Goal: Information Seeking & Learning: Learn about a topic

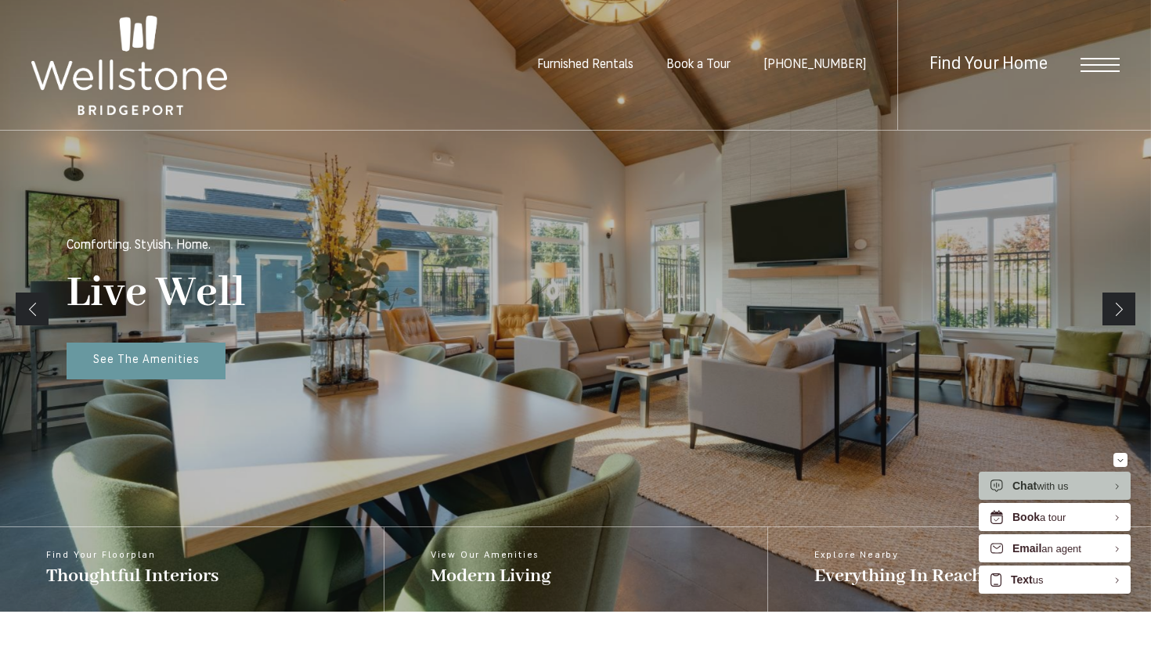
scroll to position [252, 0]
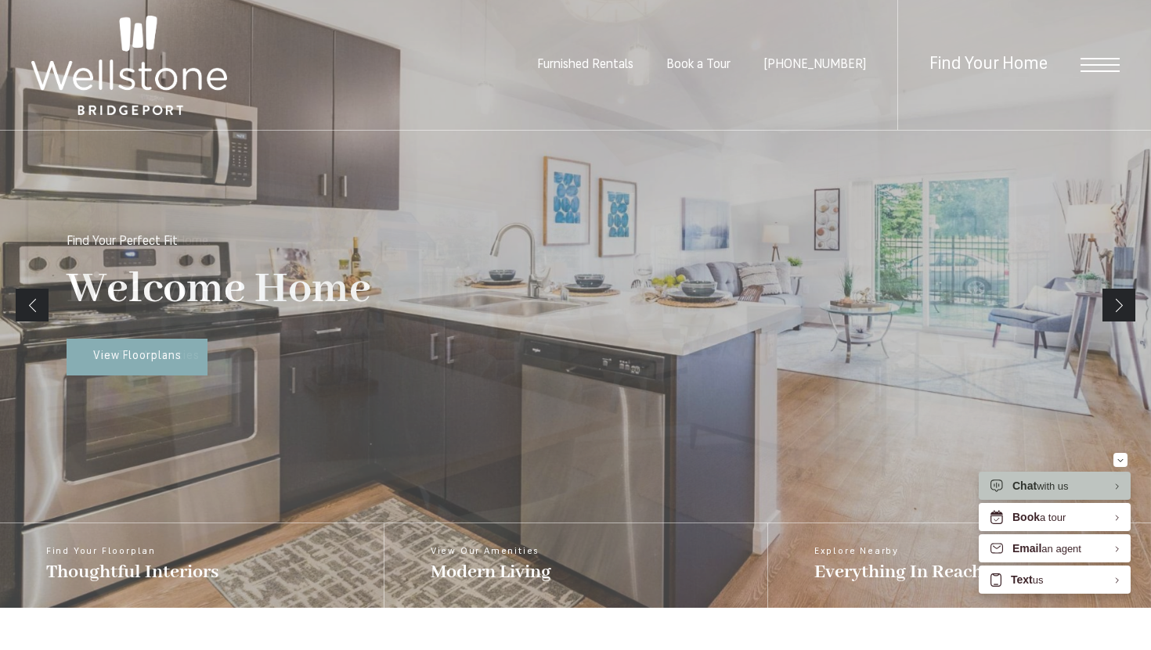
click at [1125, 304] on link "Next" at bounding box center [1118, 305] width 33 height 33
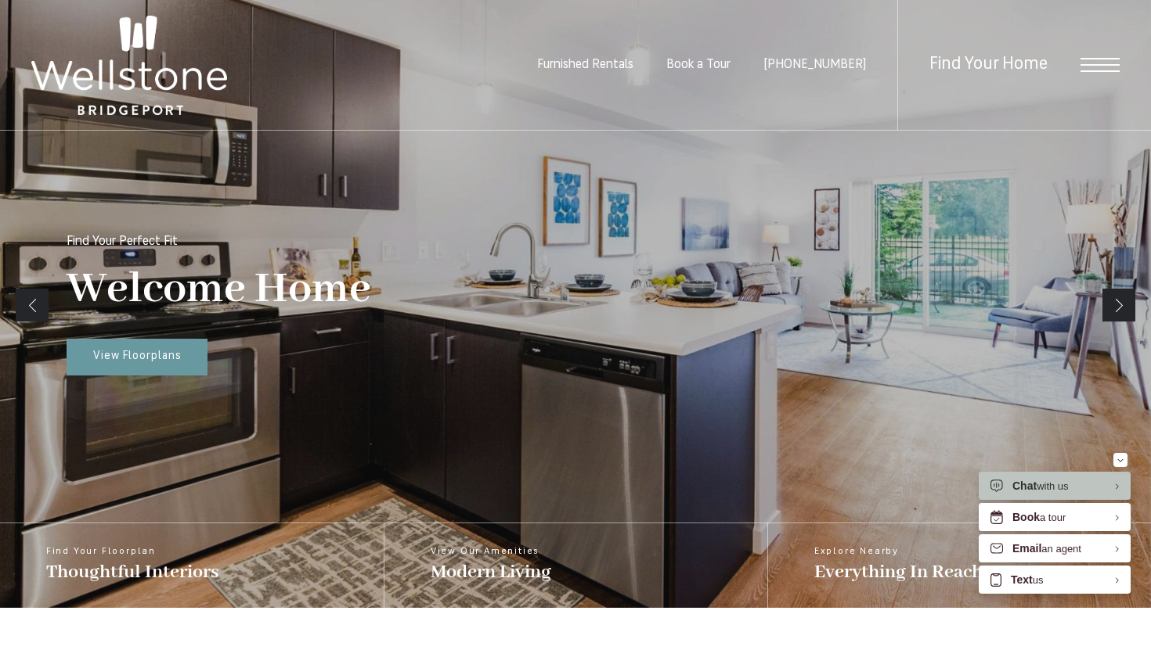
click at [1125, 304] on link "Next" at bounding box center [1118, 305] width 33 height 33
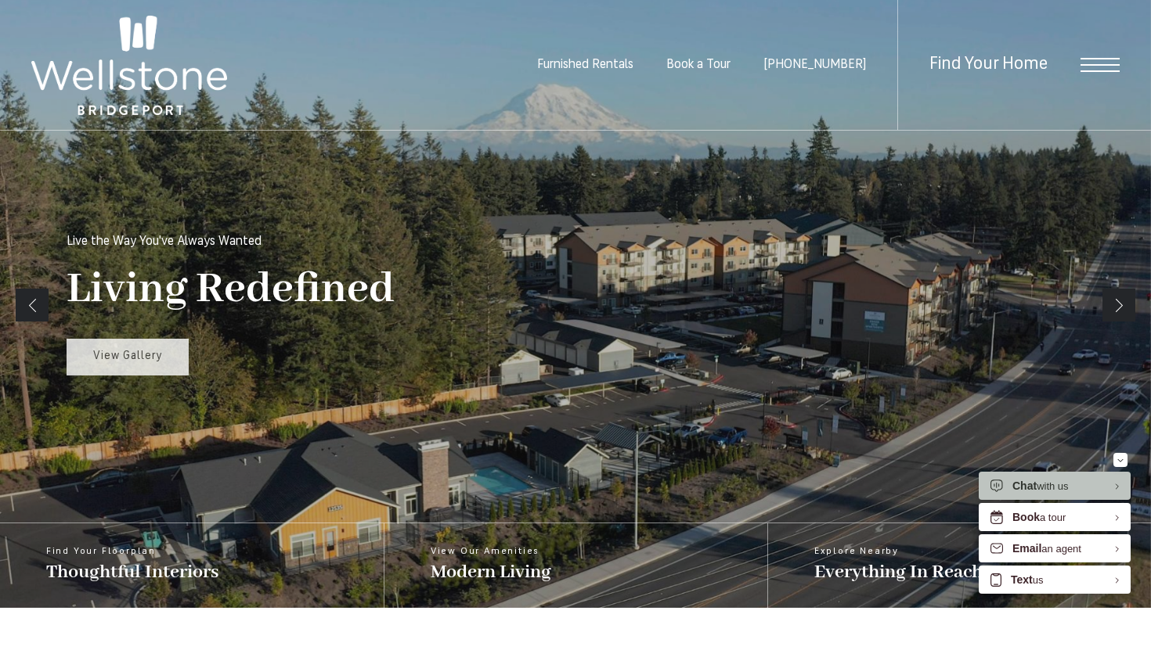
click at [164, 363] on link "View Gallery" at bounding box center [128, 358] width 122 height 38
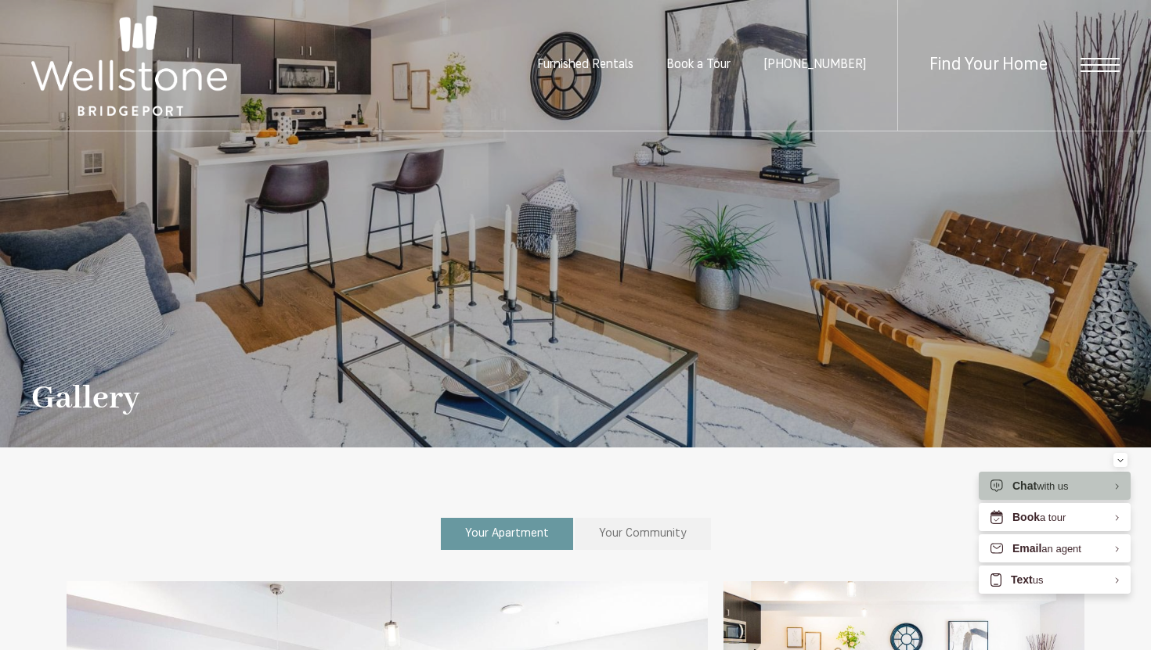
click at [661, 528] on span "Your Community" at bounding box center [643, 534] width 88 height 12
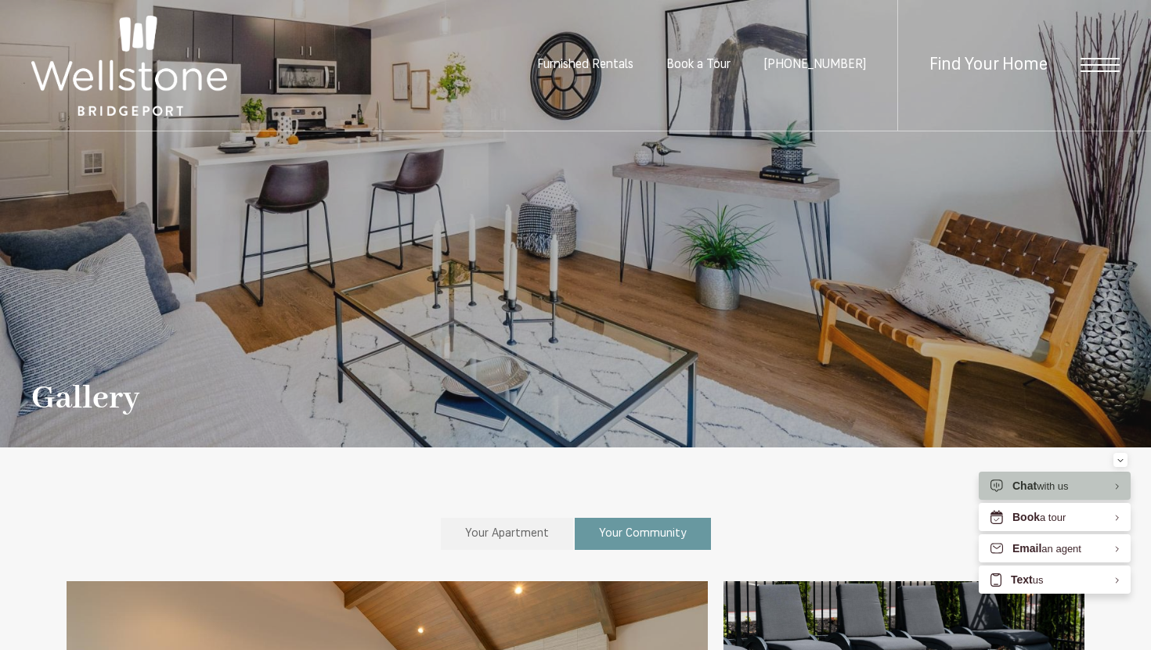
click at [1093, 56] on div "Find Your Home" at bounding box center [1008, 65] width 222 height 131
click at [1100, 68] on span "Open Menu" at bounding box center [1099, 65] width 39 height 14
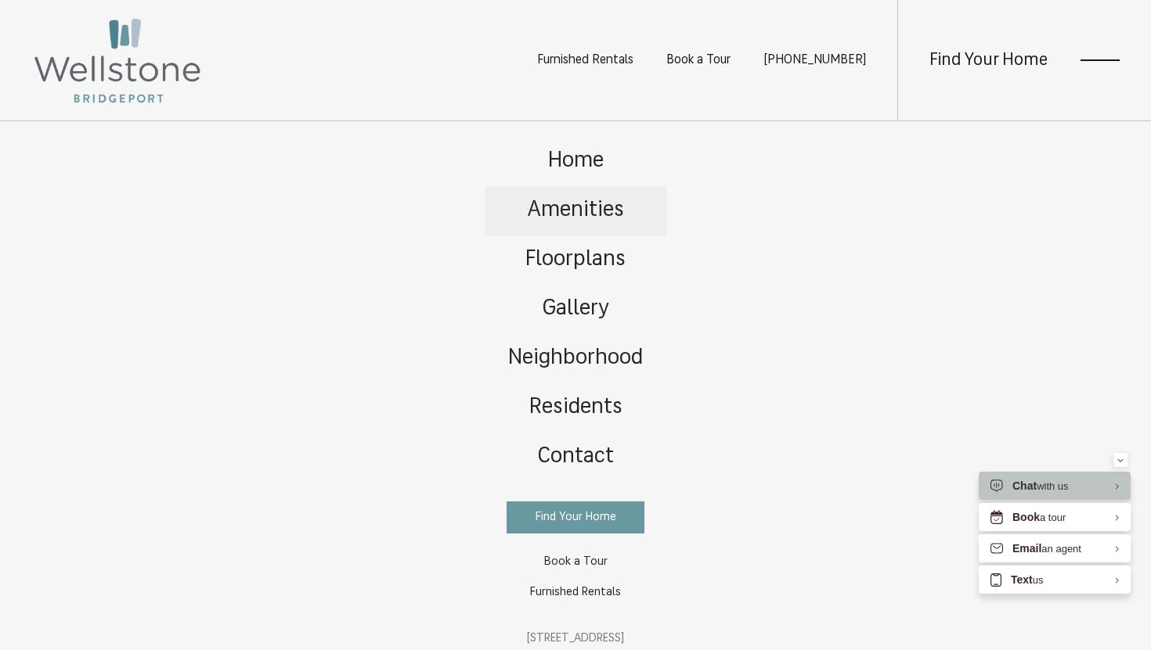
click at [558, 209] on span "Amenities" at bounding box center [576, 211] width 96 height 22
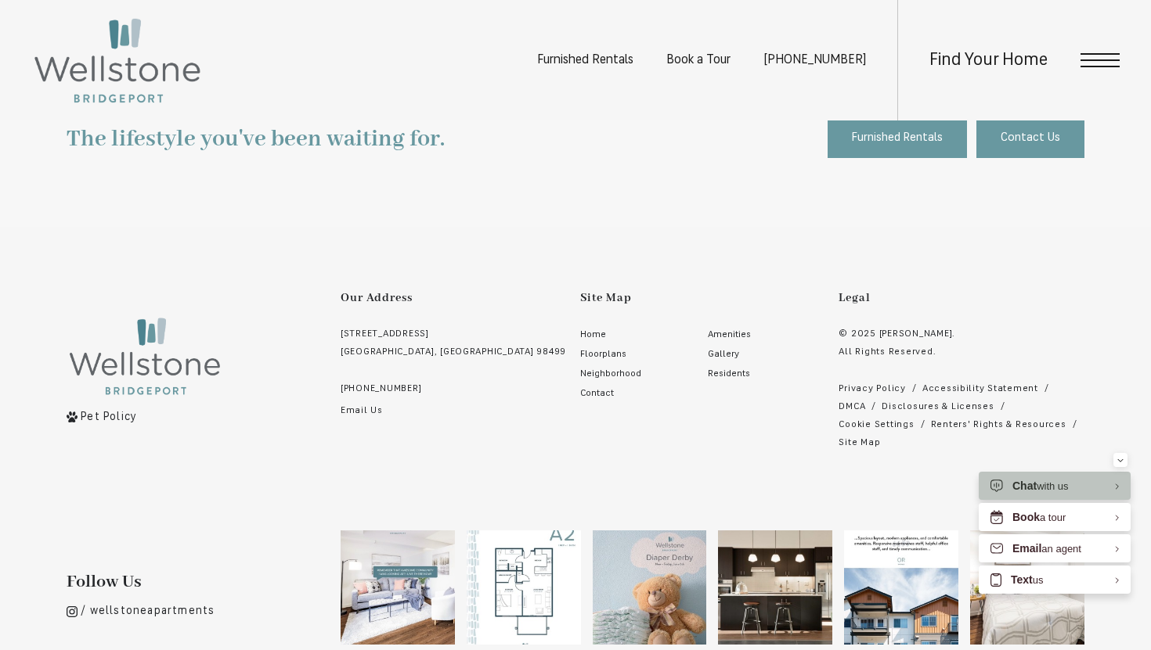
scroll to position [1367, 0]
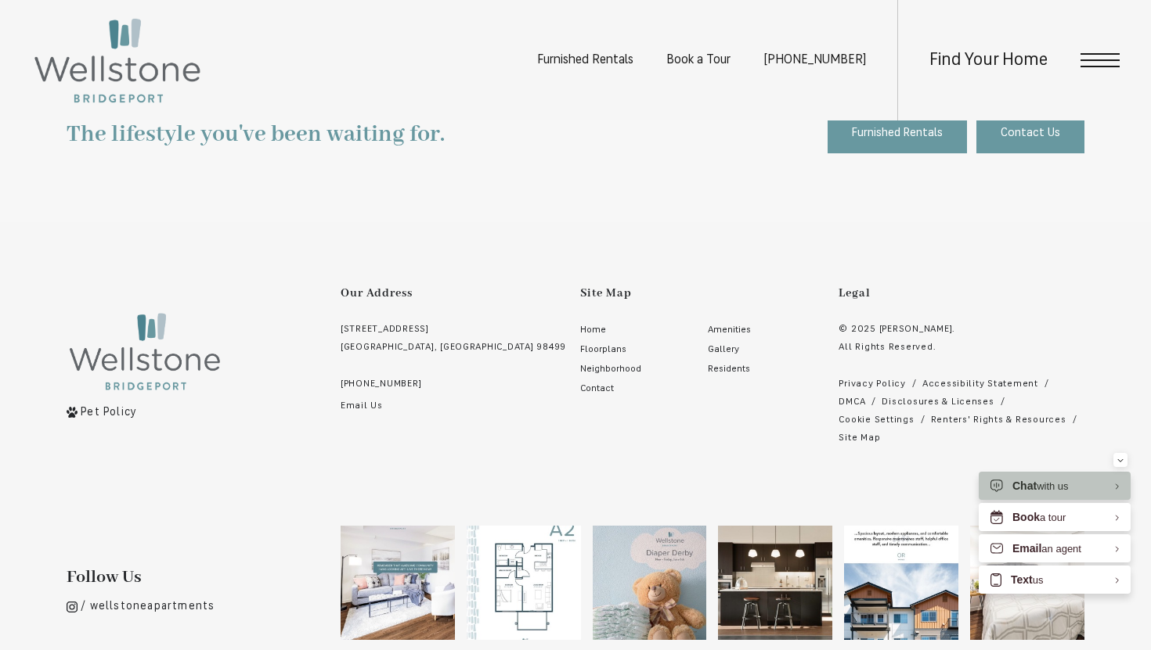
click at [1090, 54] on span "Open Menu" at bounding box center [1099, 54] width 39 height 2
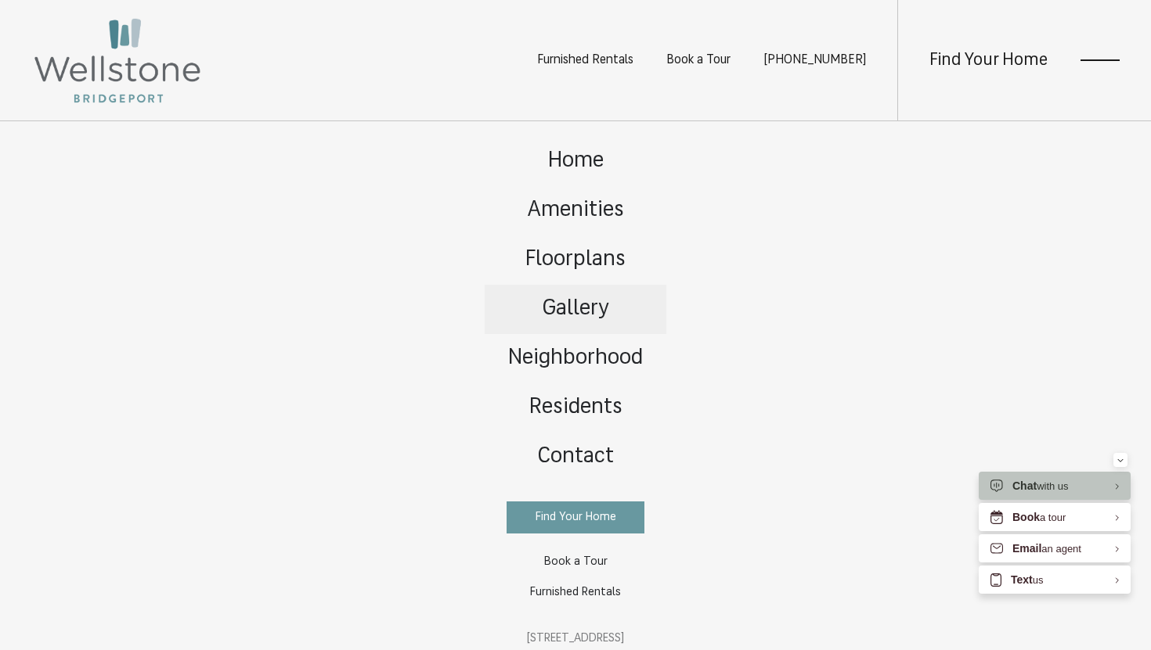
click at [571, 306] on span "Gallery" at bounding box center [575, 309] width 67 height 22
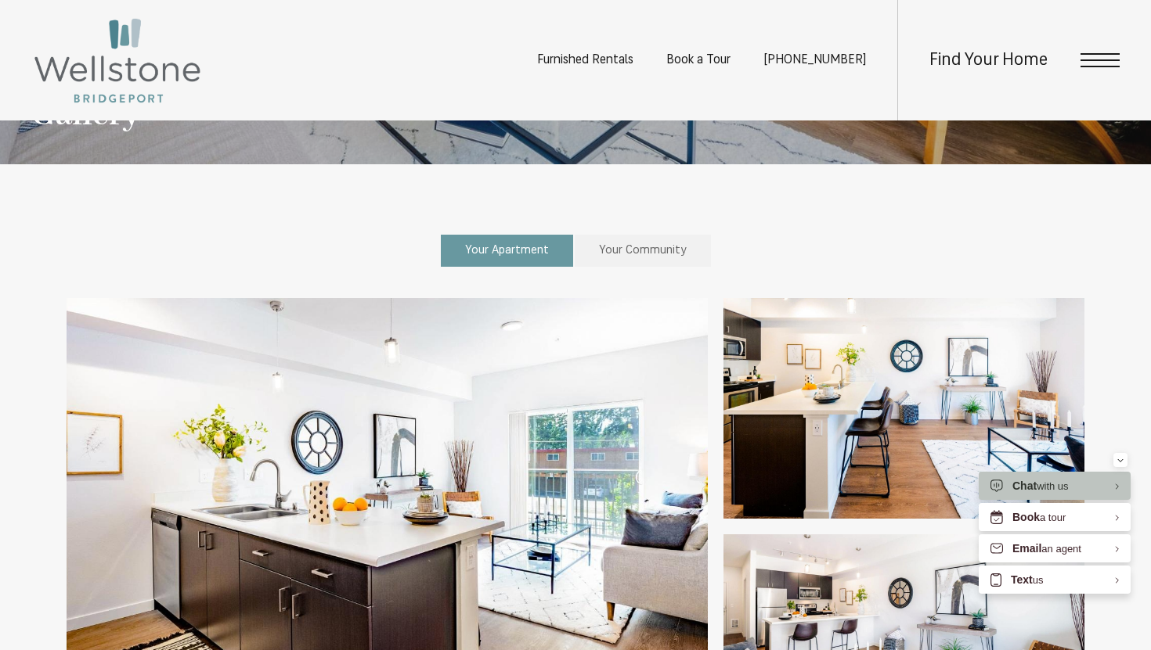
scroll to position [284, 0]
click at [1111, 52] on div "Find Your Home" at bounding box center [1008, 60] width 222 height 121
click at [1098, 55] on span "Open Menu" at bounding box center [1099, 60] width 39 height 14
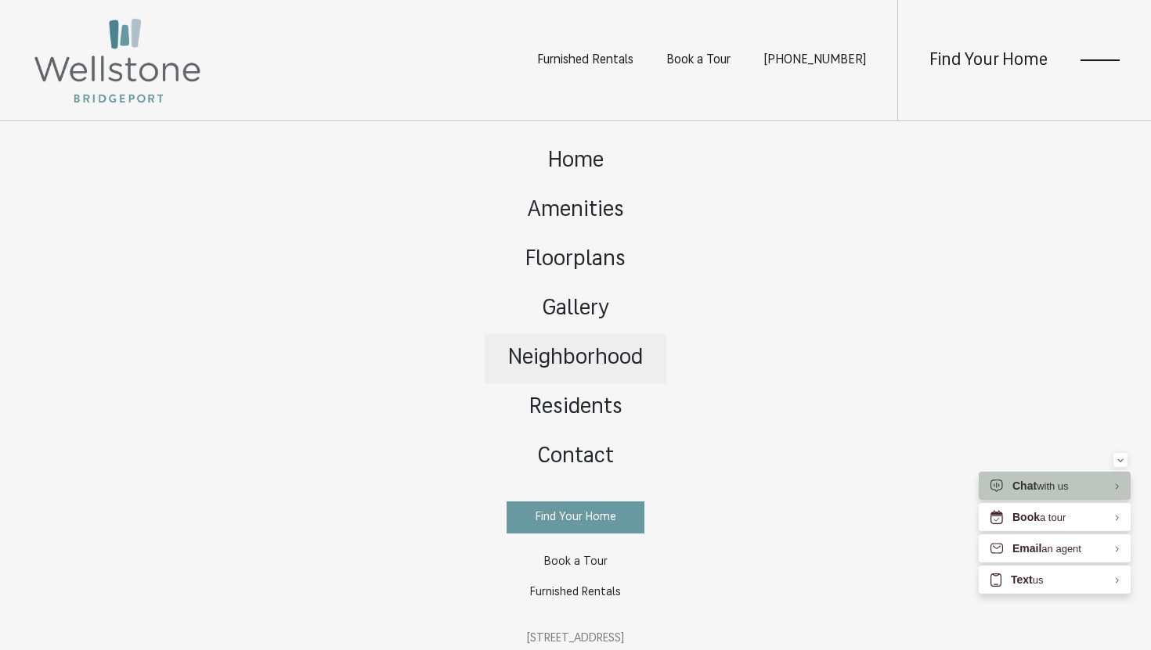
click at [560, 354] on span "Neighborhood" at bounding box center [575, 359] width 135 height 22
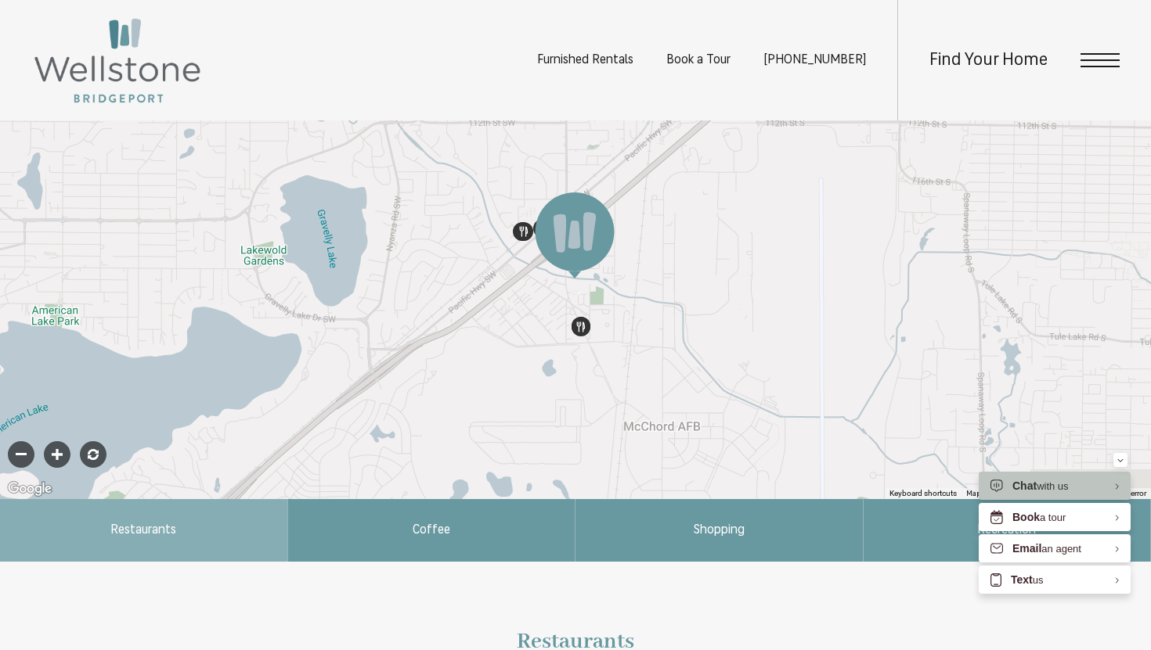
scroll to position [493, 0]
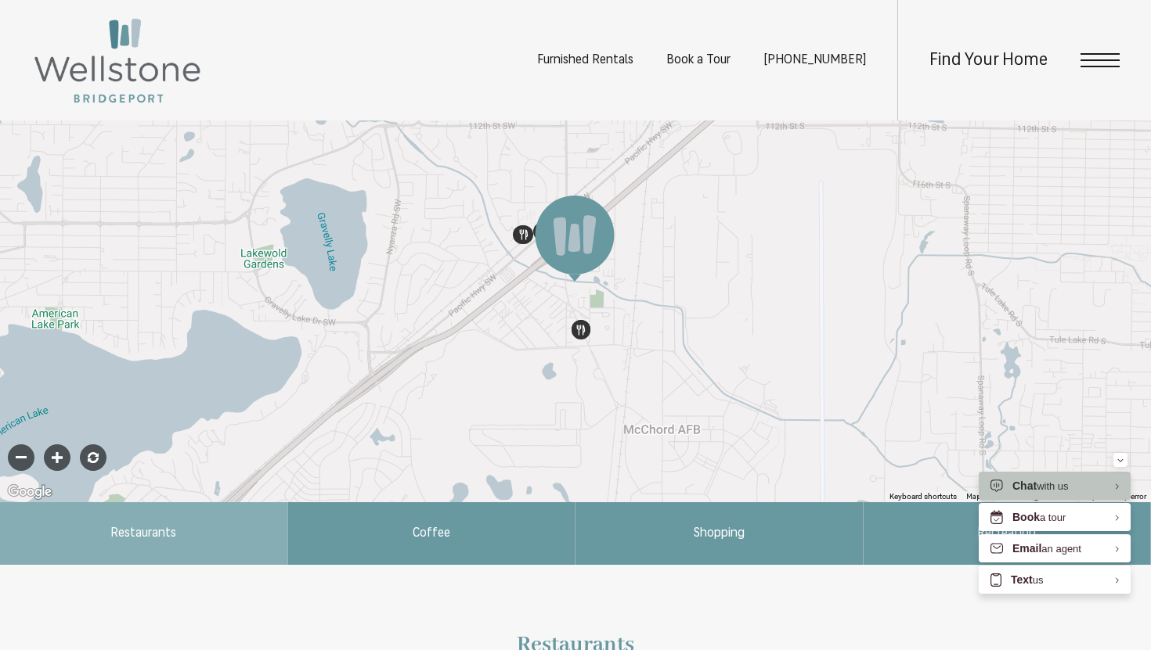
click at [586, 333] on img "Click to view details" at bounding box center [580, 330] width 19 height 19
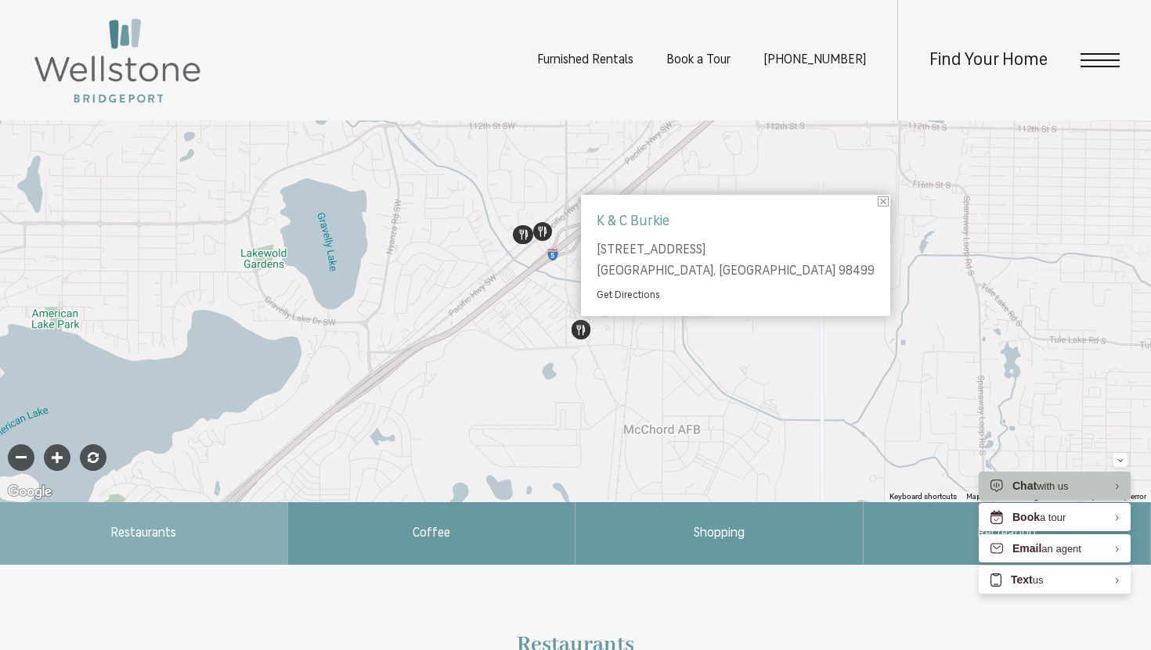
click at [540, 239] on img "Click to view details" at bounding box center [542, 231] width 19 height 19
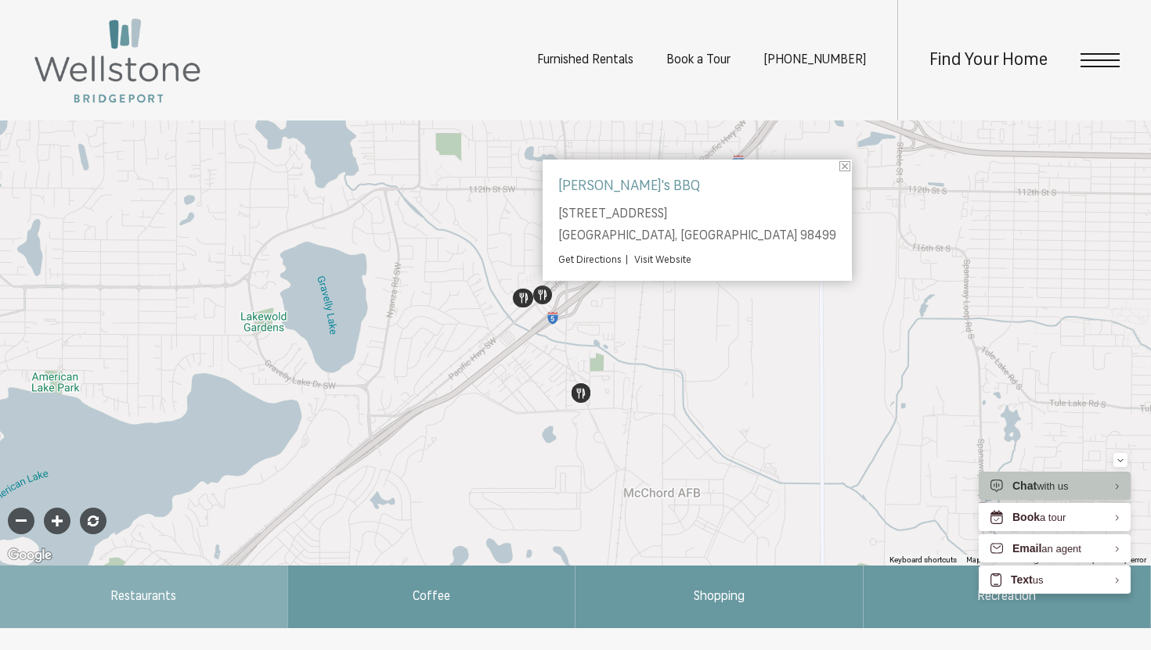
scroll to position [402, 0]
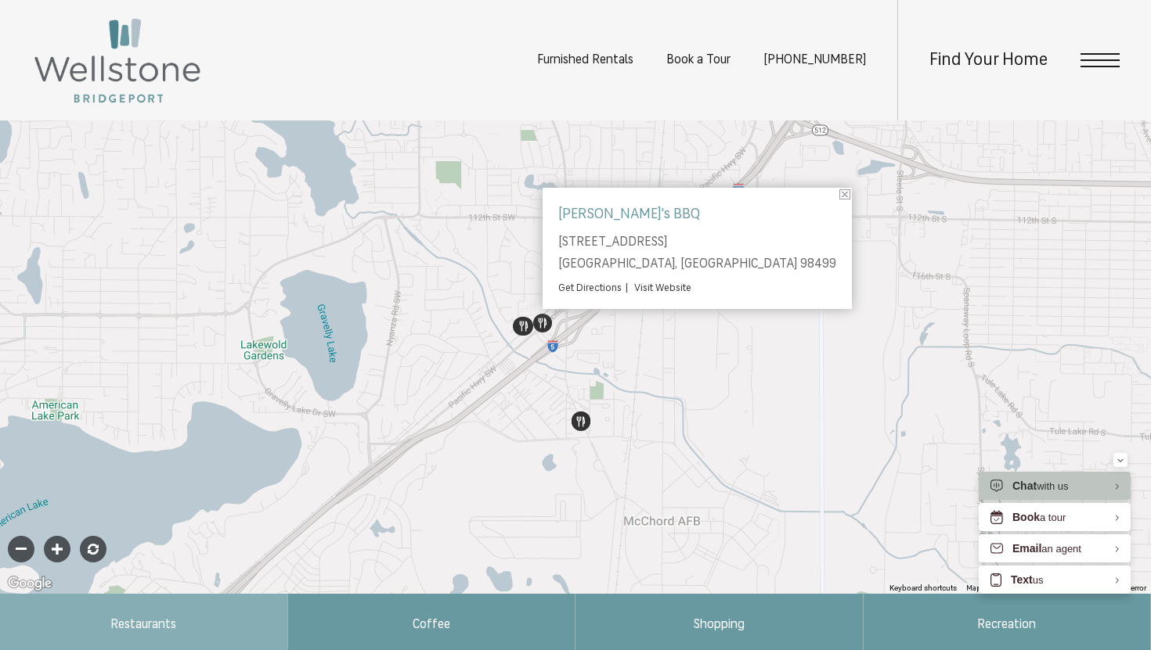
click at [523, 324] on img "Click to view details" at bounding box center [523, 326] width 19 height 19
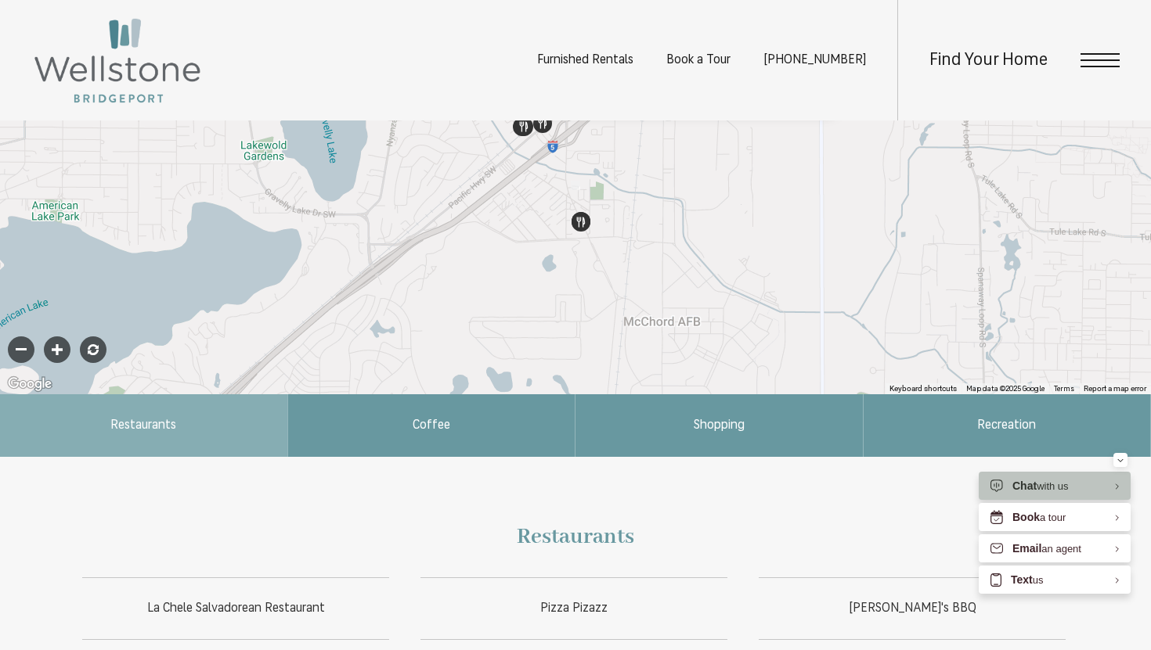
scroll to position [605, 0]
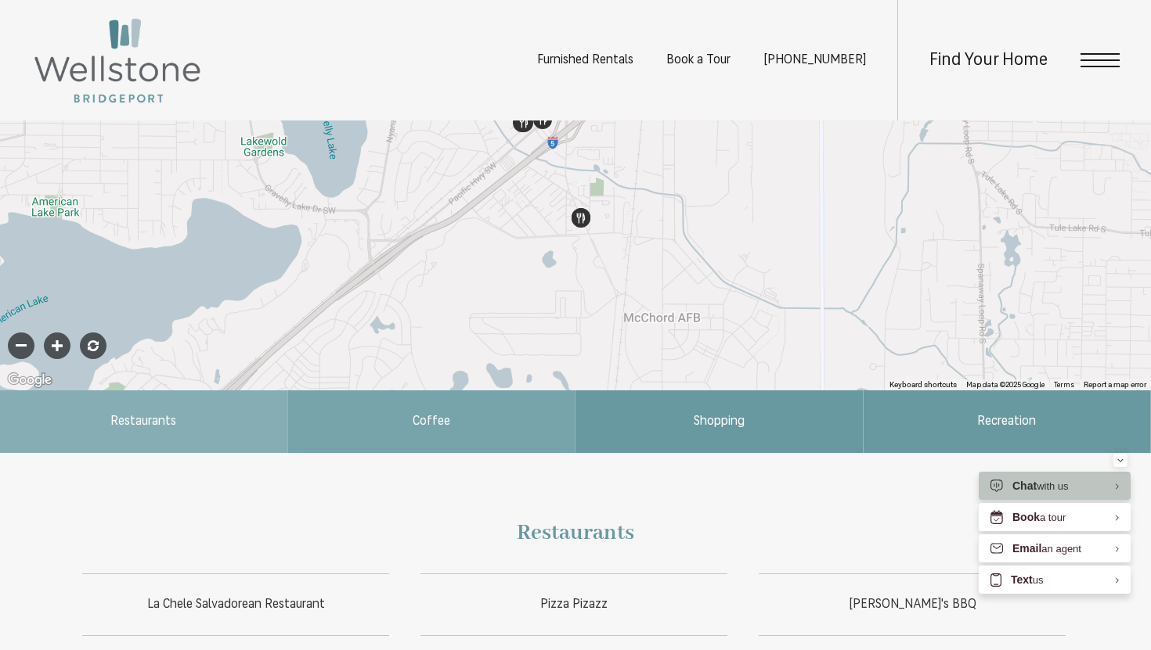
click at [512, 442] on span "Coffee" at bounding box center [431, 422] width 287 height 63
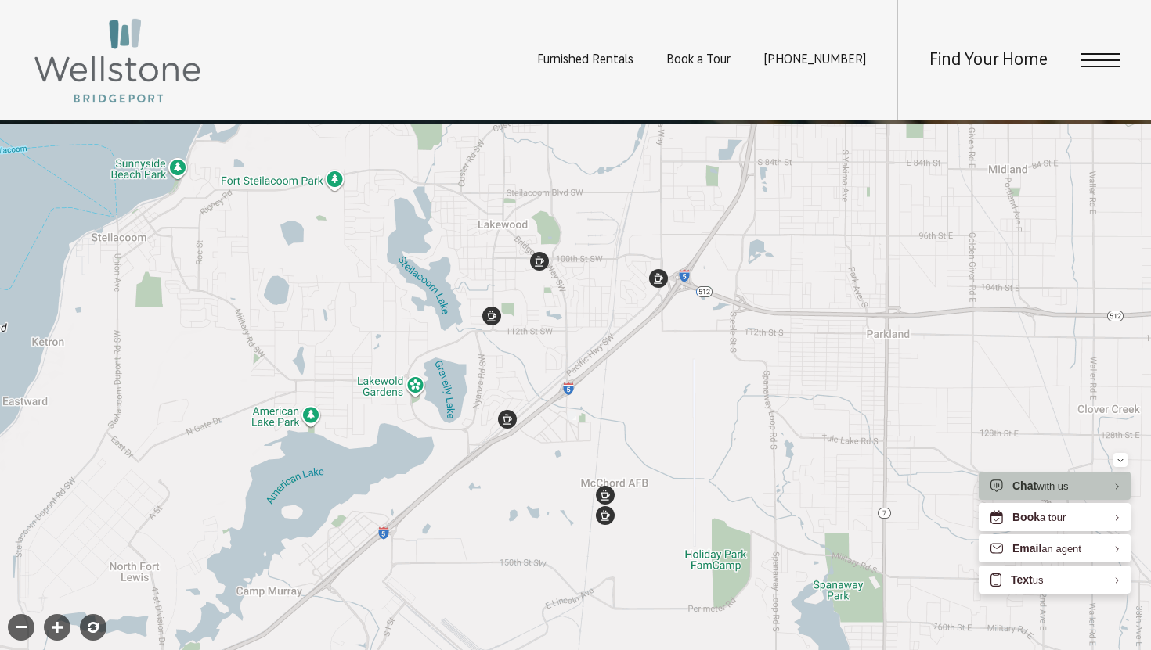
scroll to position [294, 0]
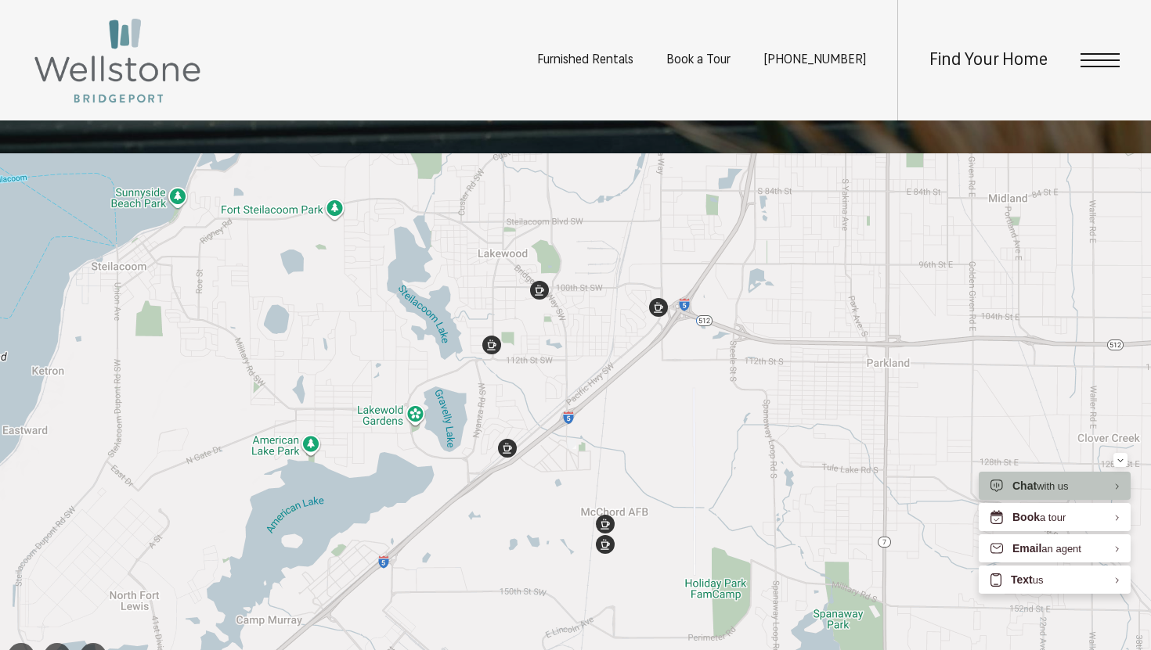
click at [542, 289] on img "Click to view details" at bounding box center [539, 290] width 19 height 19
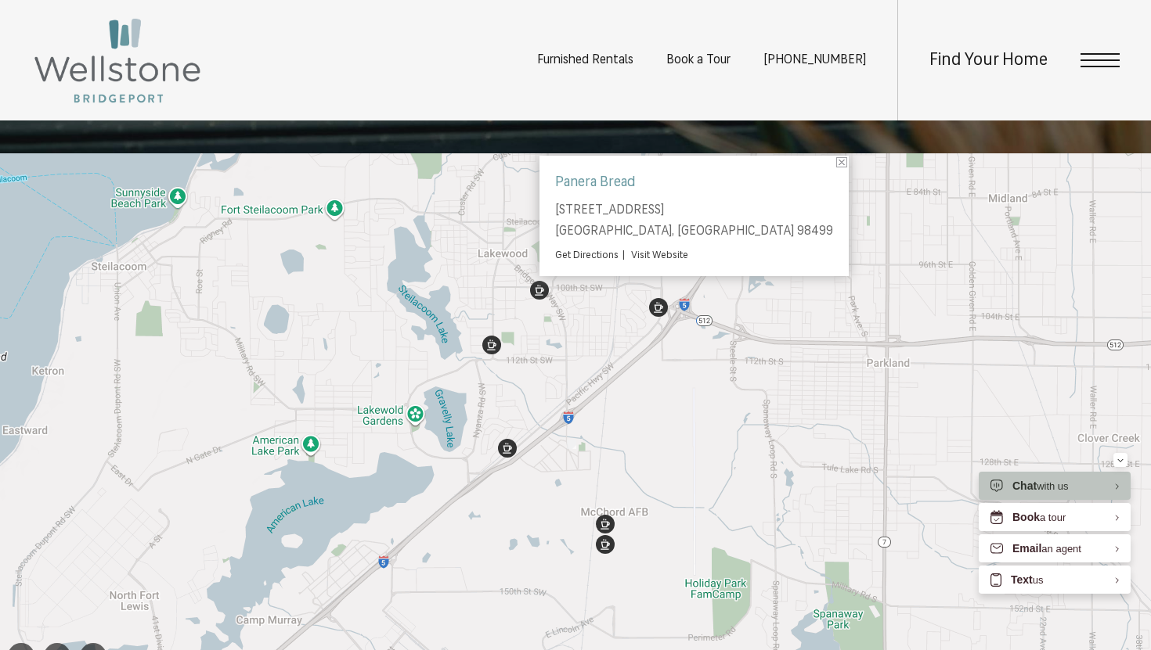
click at [495, 347] on img "Click to view details" at bounding box center [491, 345] width 19 height 19
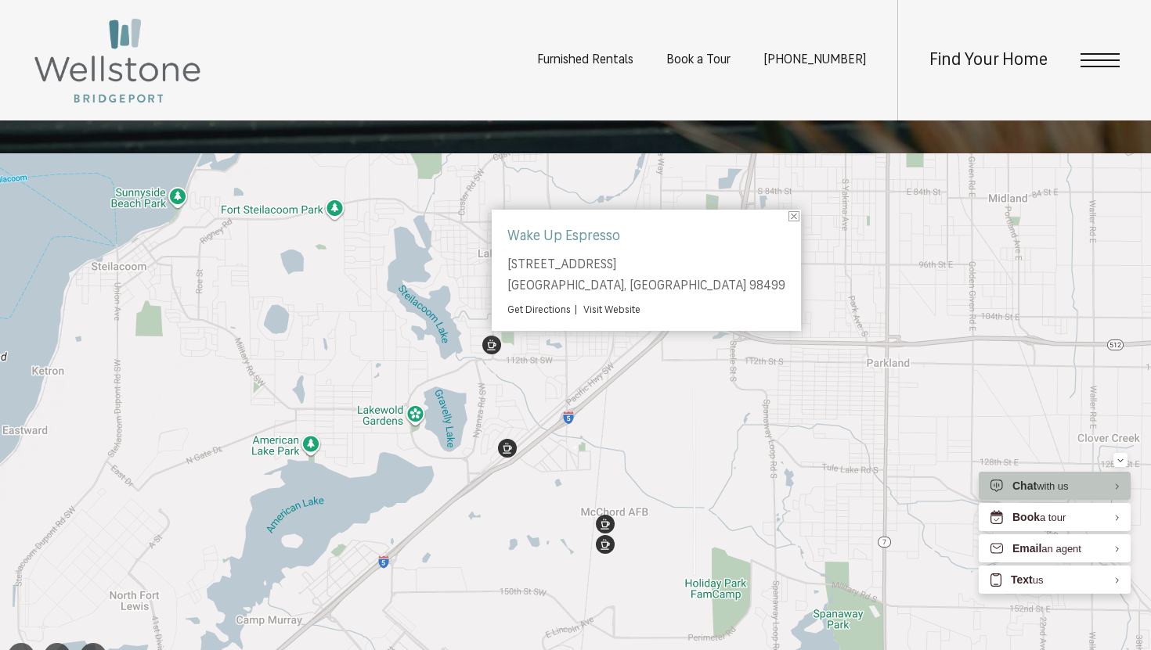
click at [683, 366] on div "To navigate, press the arrow keys. Coffee Wake Up Espresso [STREET_ADDRESS] Get…" at bounding box center [575, 427] width 1151 height 548
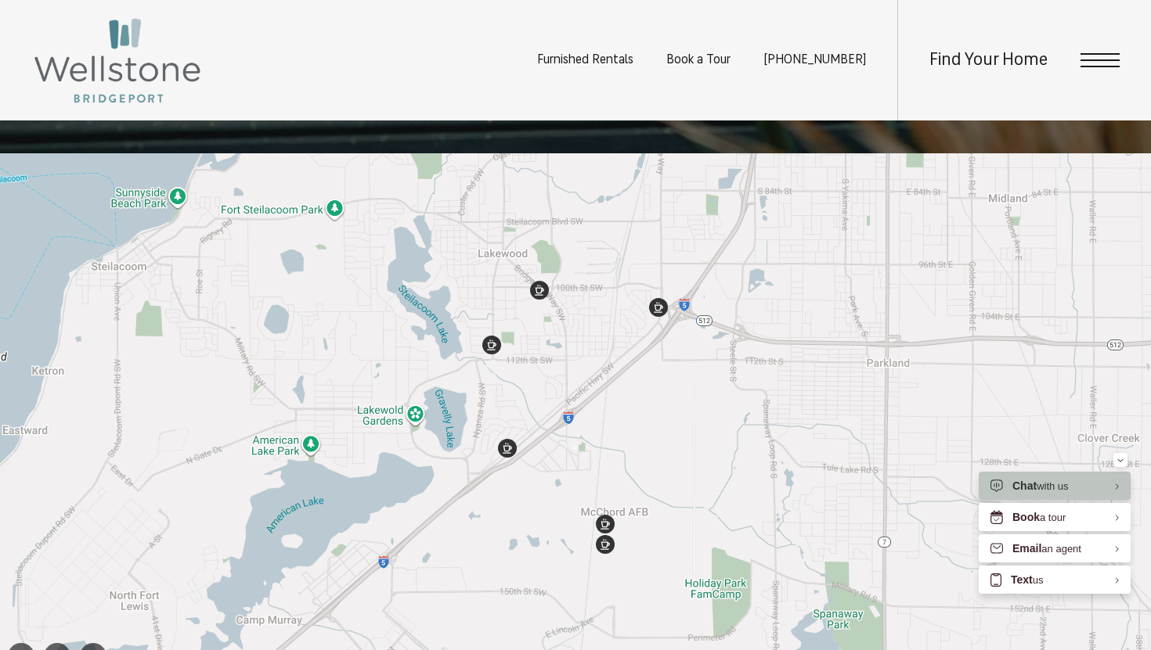
click at [651, 305] on img "Click to view details" at bounding box center [658, 307] width 19 height 19
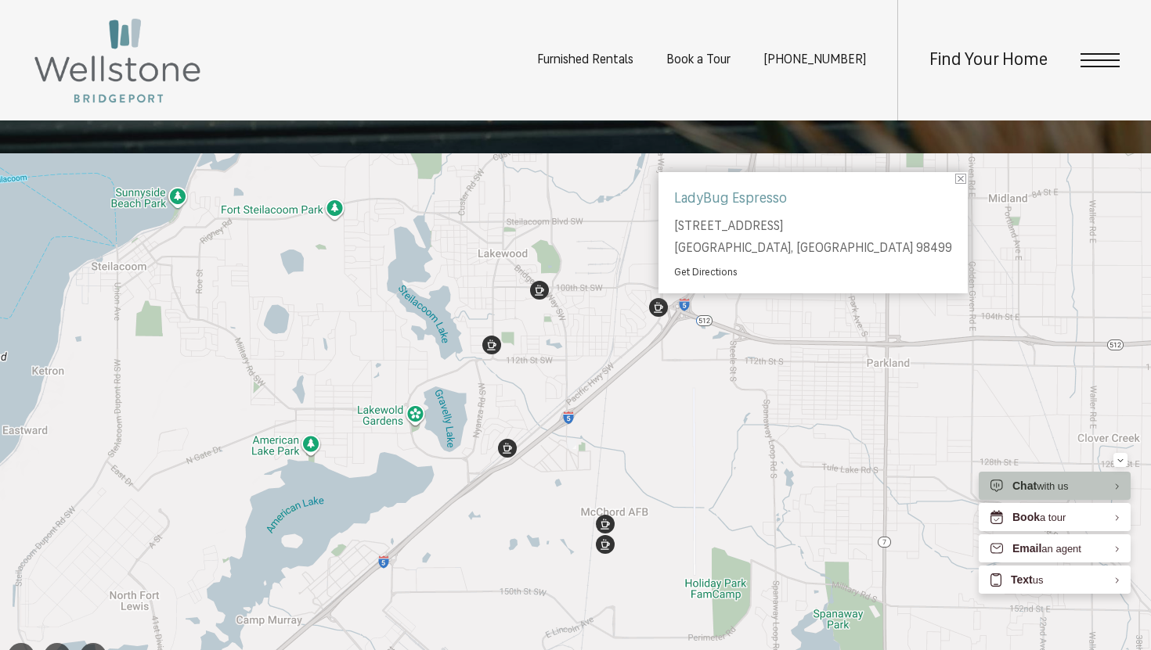
click at [507, 454] on img "Click to view details" at bounding box center [507, 448] width 19 height 19
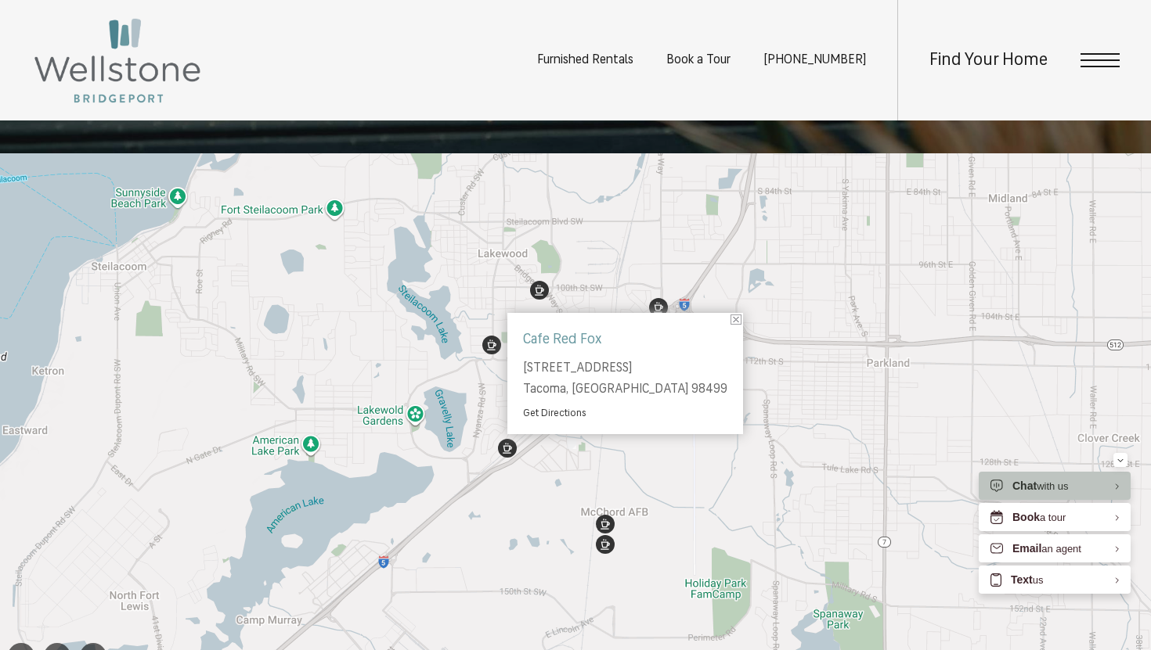
click at [605, 525] on img "Click to view details" at bounding box center [605, 524] width 19 height 19
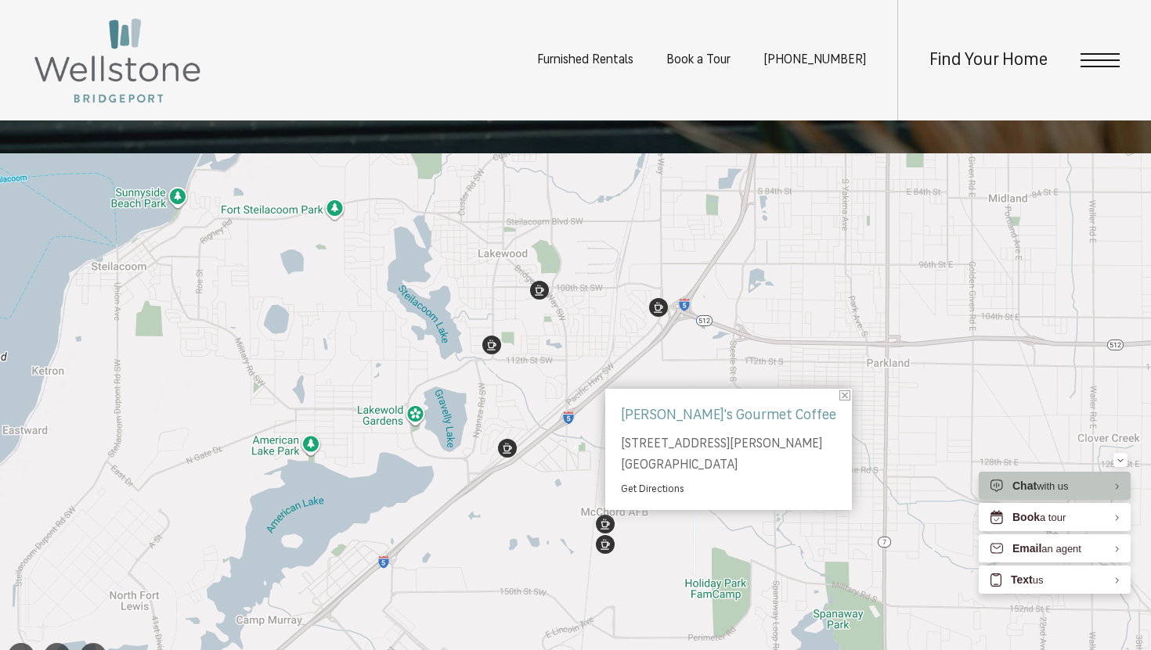
click at [605, 549] on img "Click to view details" at bounding box center [605, 544] width 19 height 19
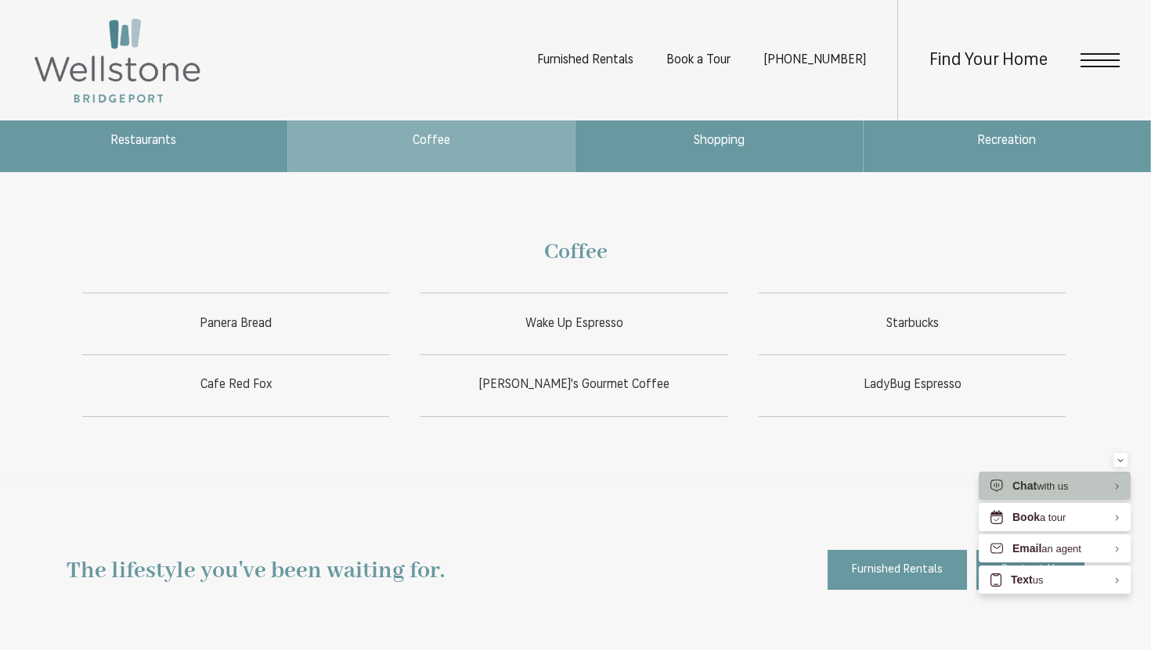
scroll to position [888, 0]
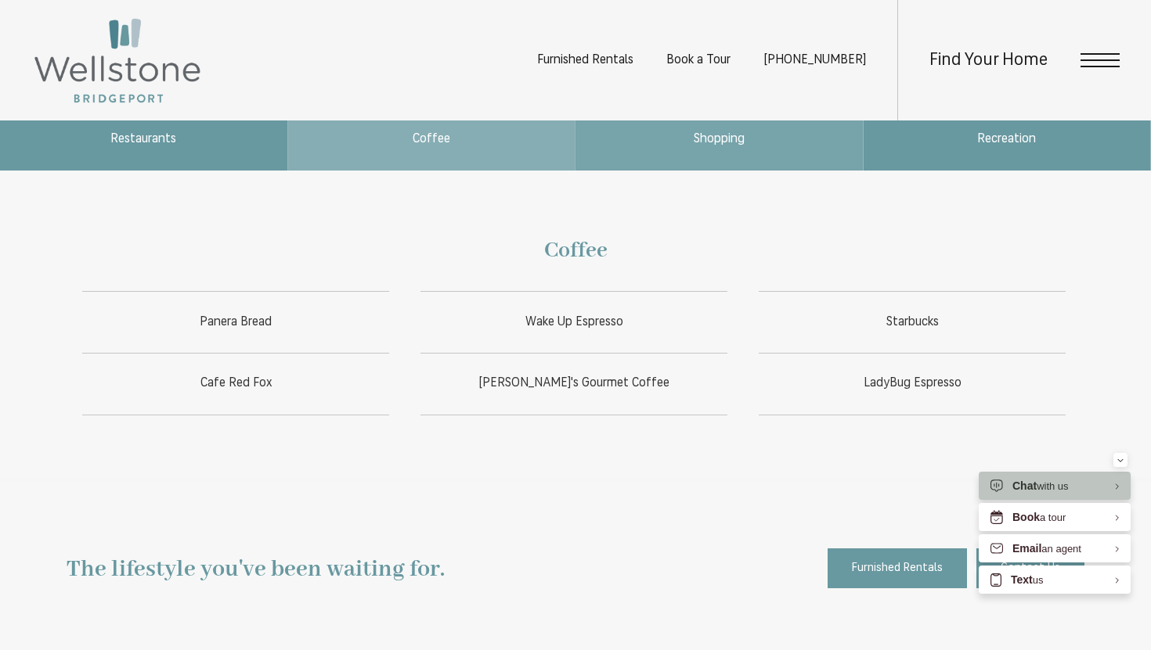
click at [778, 155] on span "Shopping" at bounding box center [718, 139] width 287 height 63
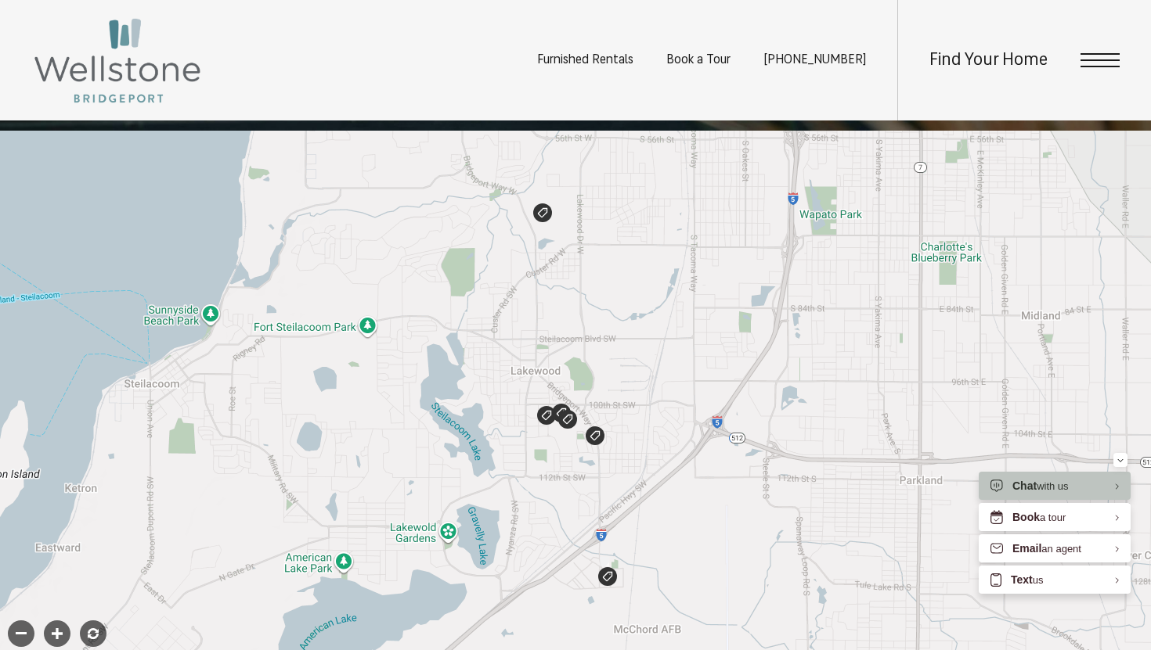
scroll to position [313, 0]
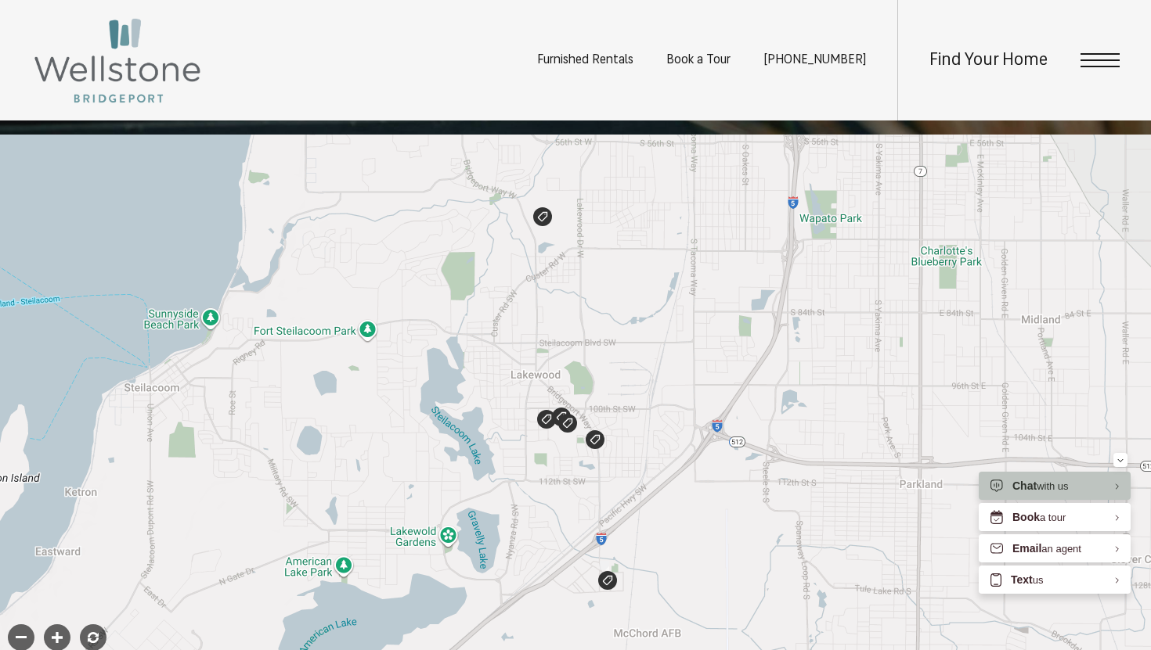
click at [598, 444] on img "Click to view details" at bounding box center [594, 439] width 19 height 19
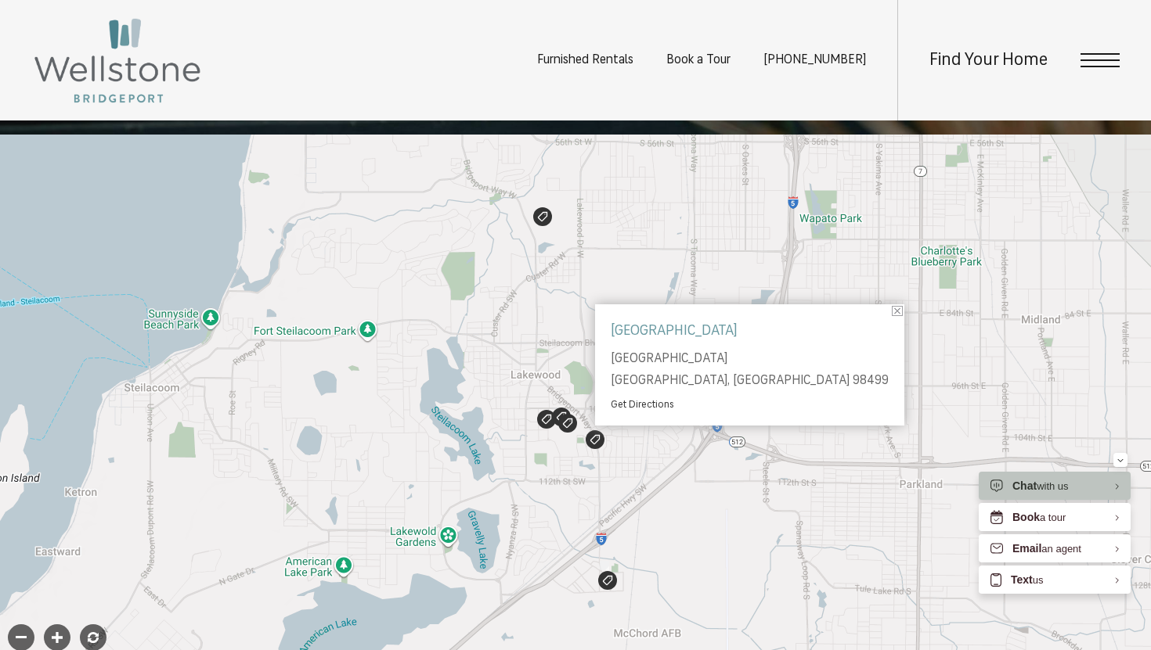
click at [569, 420] on img "Click to view details" at bounding box center [567, 423] width 19 height 19
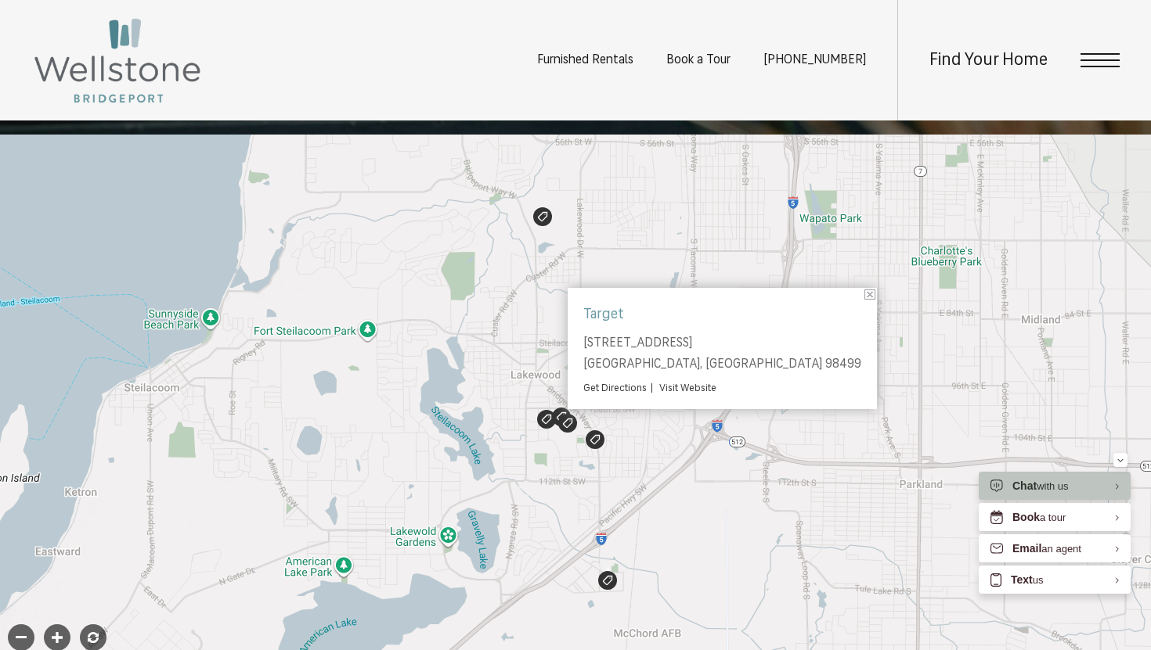
click at [558, 412] on img "Click to view details" at bounding box center [561, 417] width 19 height 19
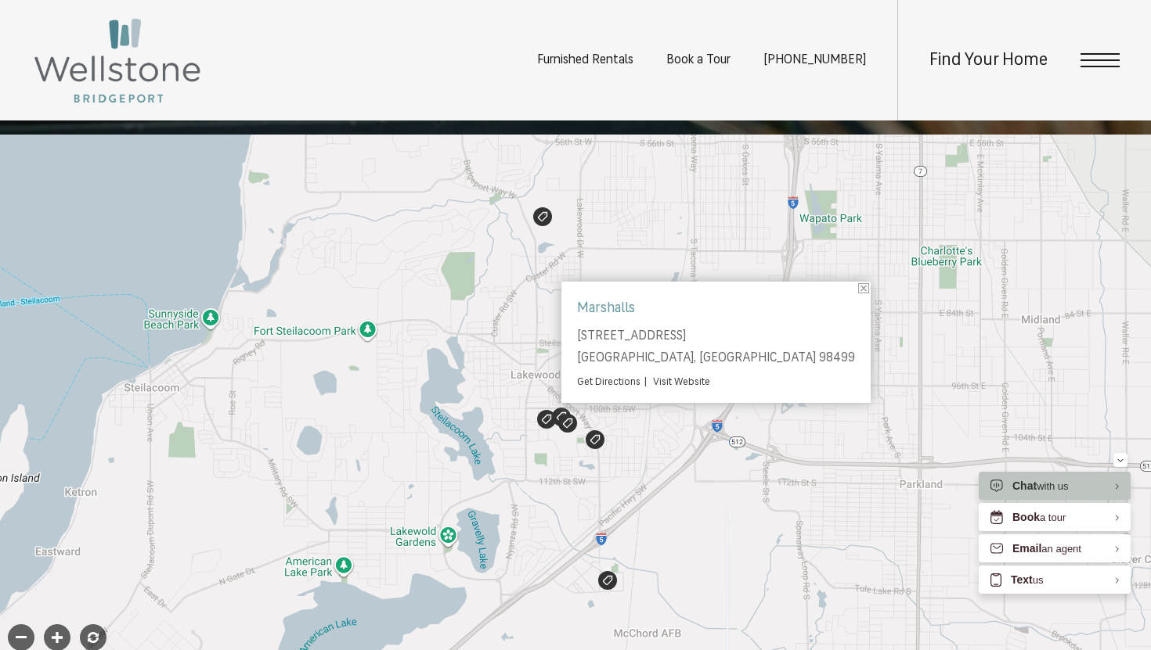
click at [546, 418] on img "Click to view details" at bounding box center [546, 419] width 19 height 19
click at [606, 582] on img "Click to view details" at bounding box center [607, 580] width 19 height 19
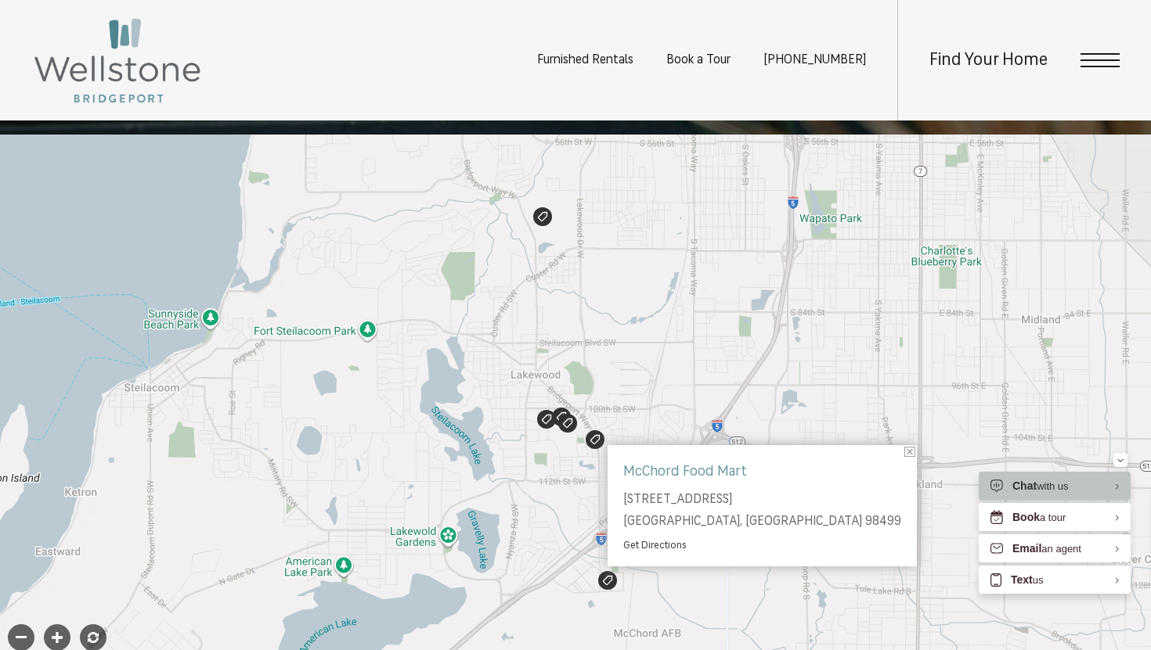
click at [542, 227] on div "To navigate, press the arrow keys. Shopping McChord Food Mart 12928 Bridgeport …" at bounding box center [575, 409] width 1151 height 548
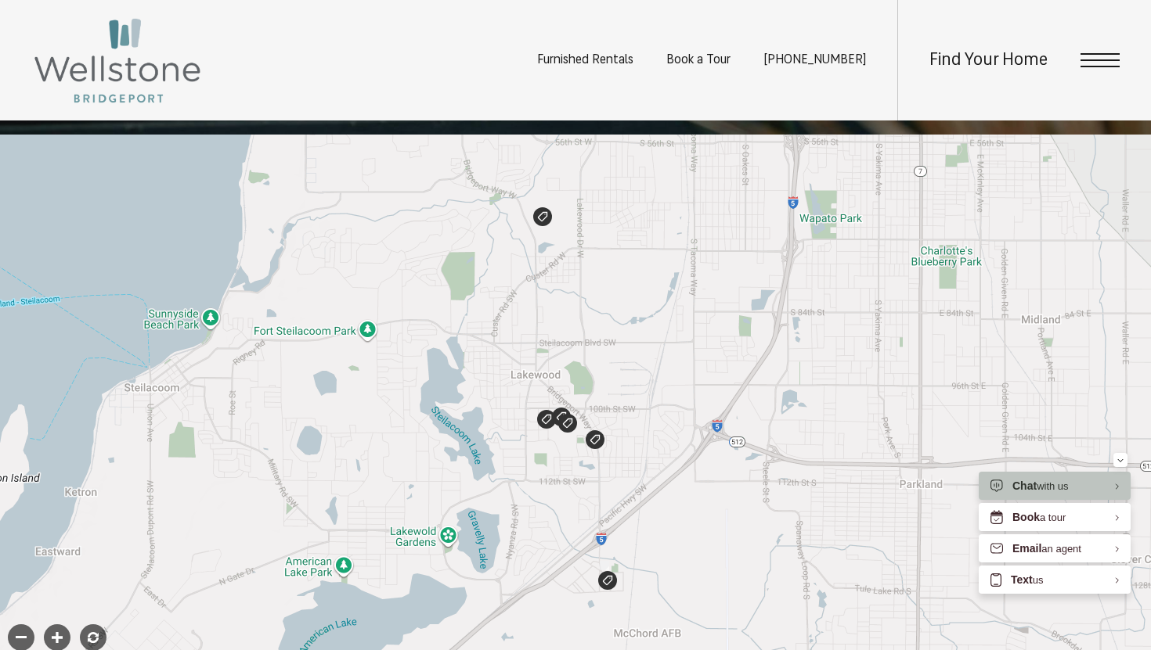
click at [541, 225] on img "Click to view details" at bounding box center [542, 216] width 19 height 19
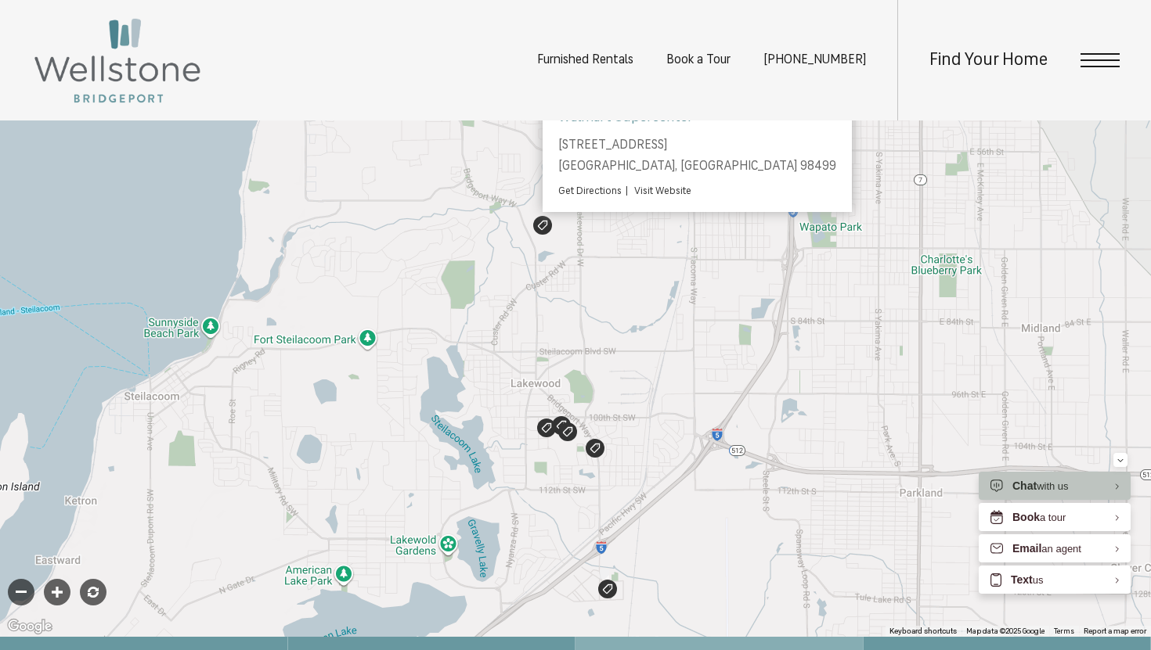
scroll to position [362, 0]
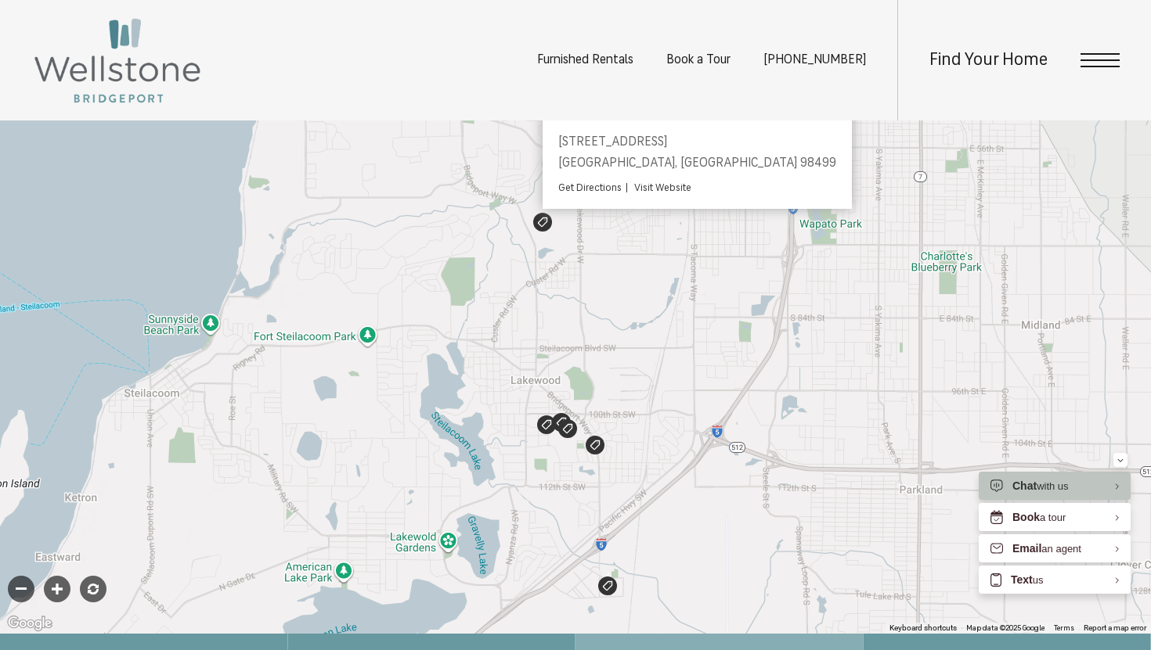
click at [1089, 57] on span "Open Menu" at bounding box center [1099, 60] width 39 height 14
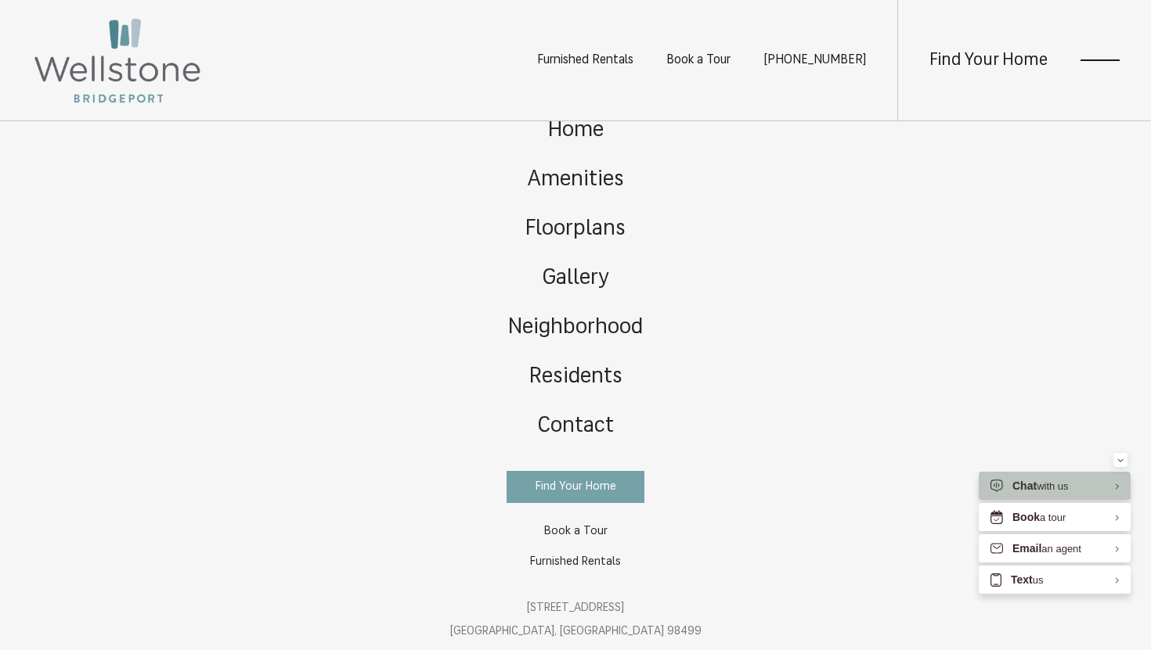
scroll to position [0, 0]
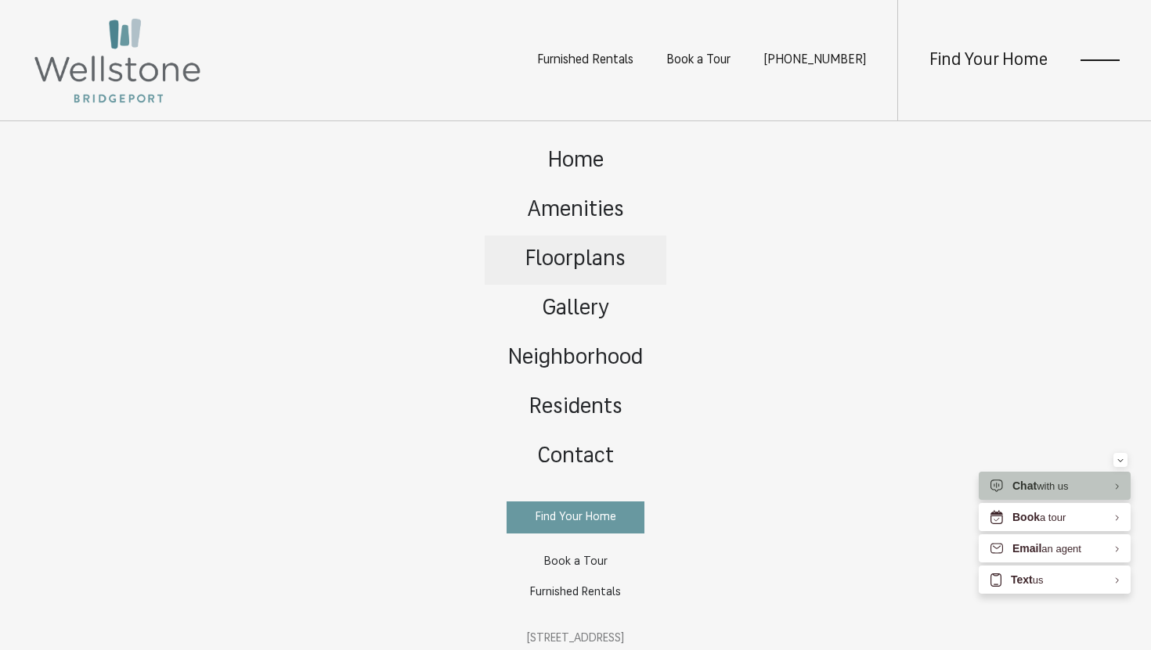
click at [605, 255] on span "Floorplans" at bounding box center [575, 260] width 100 height 22
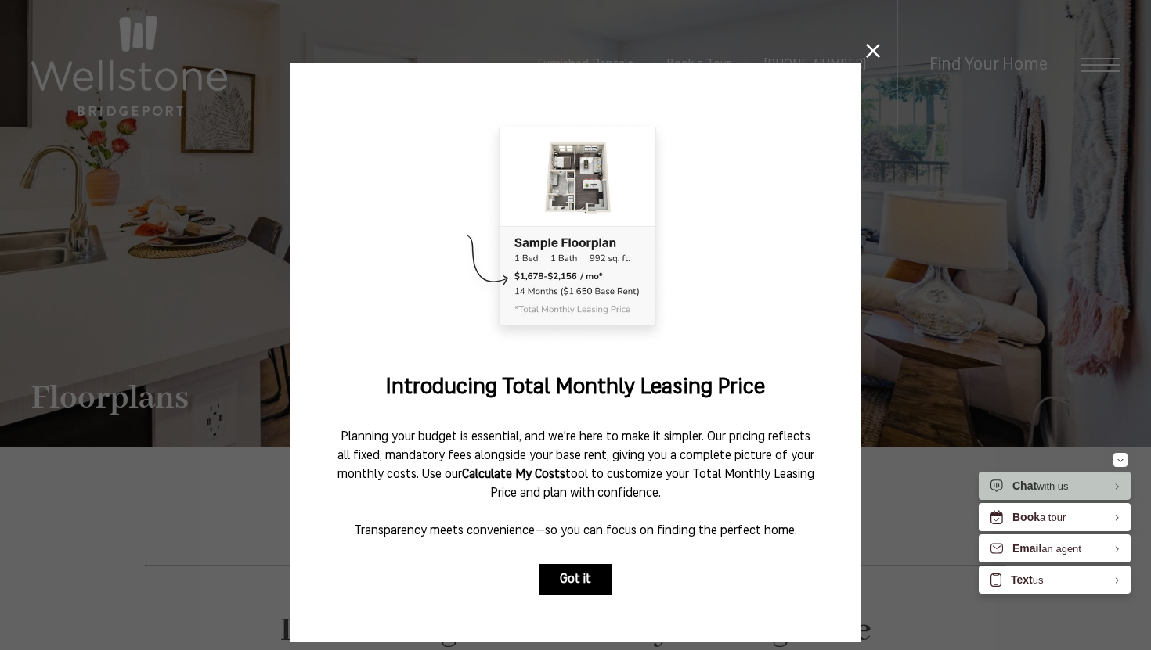
click at [583, 570] on button "Got it" at bounding box center [575, 579] width 74 height 31
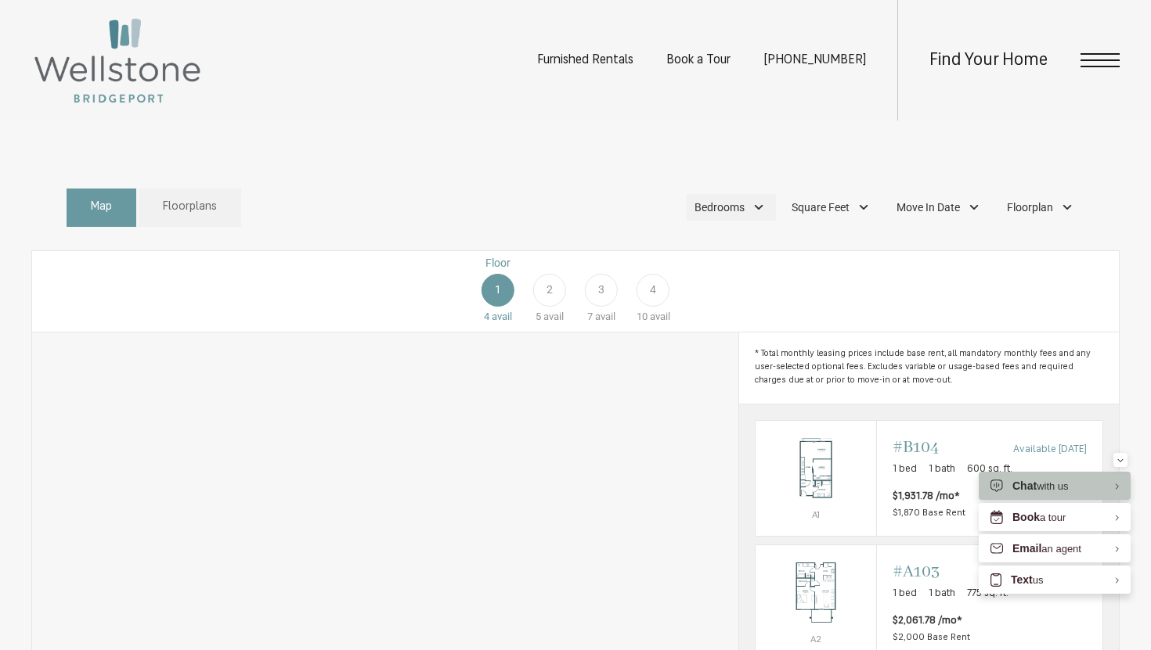
scroll to position [734, 0]
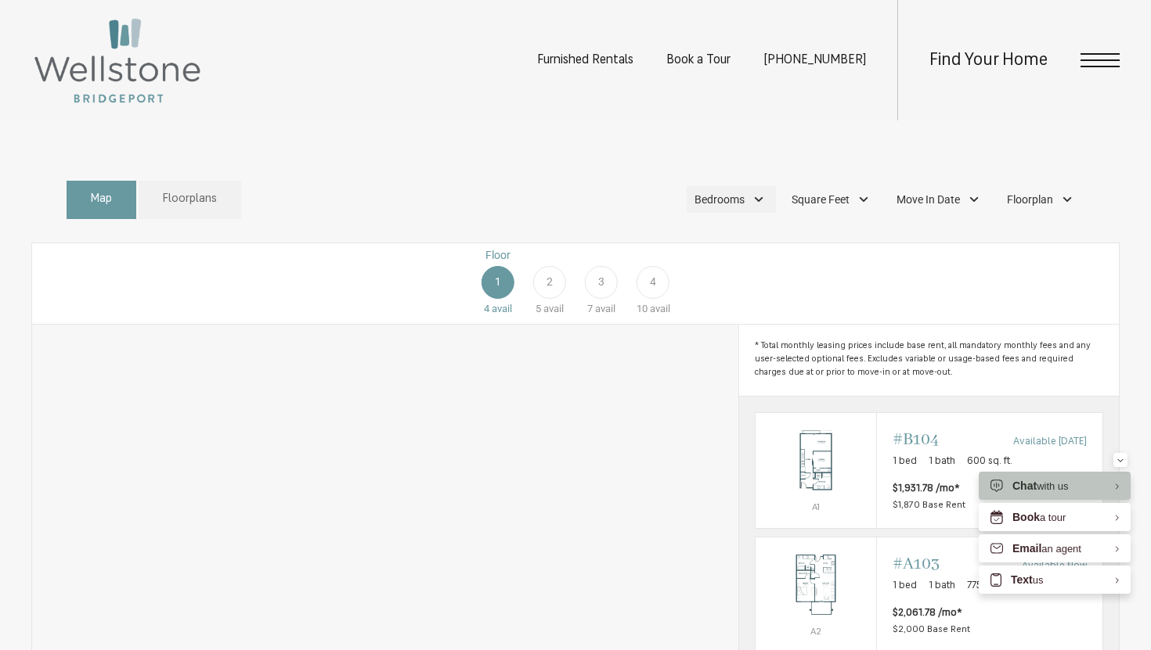
click at [734, 208] on span "Bedrooms" at bounding box center [719, 200] width 50 height 16
click at [672, 252] on span "Studio" at bounding box center [690, 243] width 56 height 17
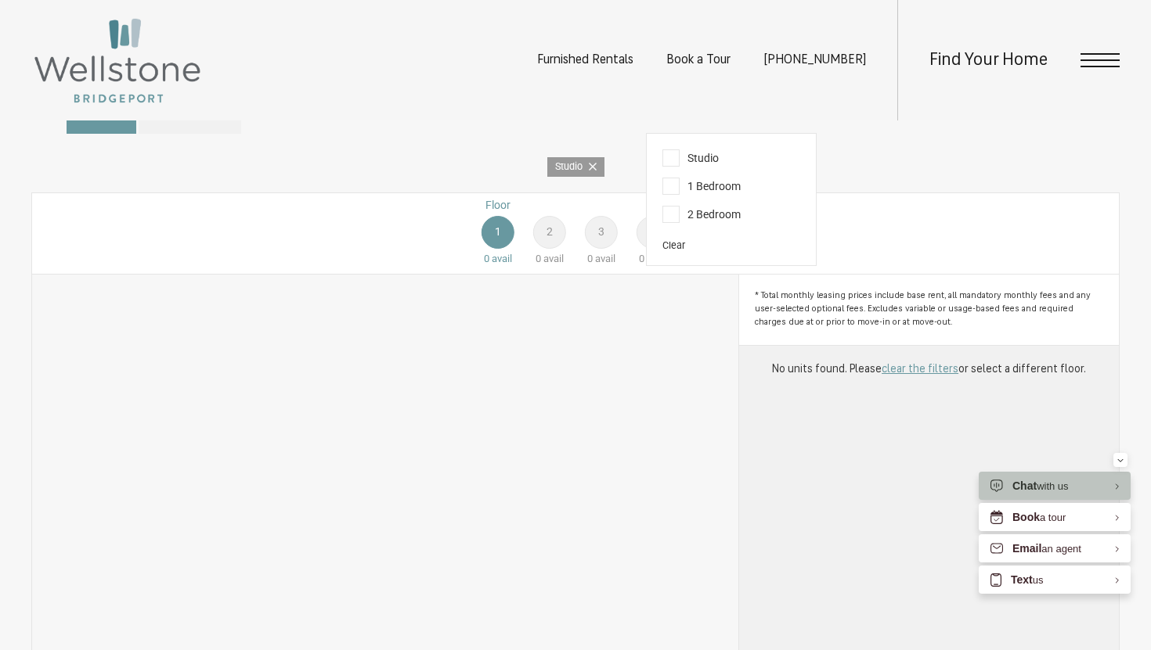
scroll to position [794, 0]
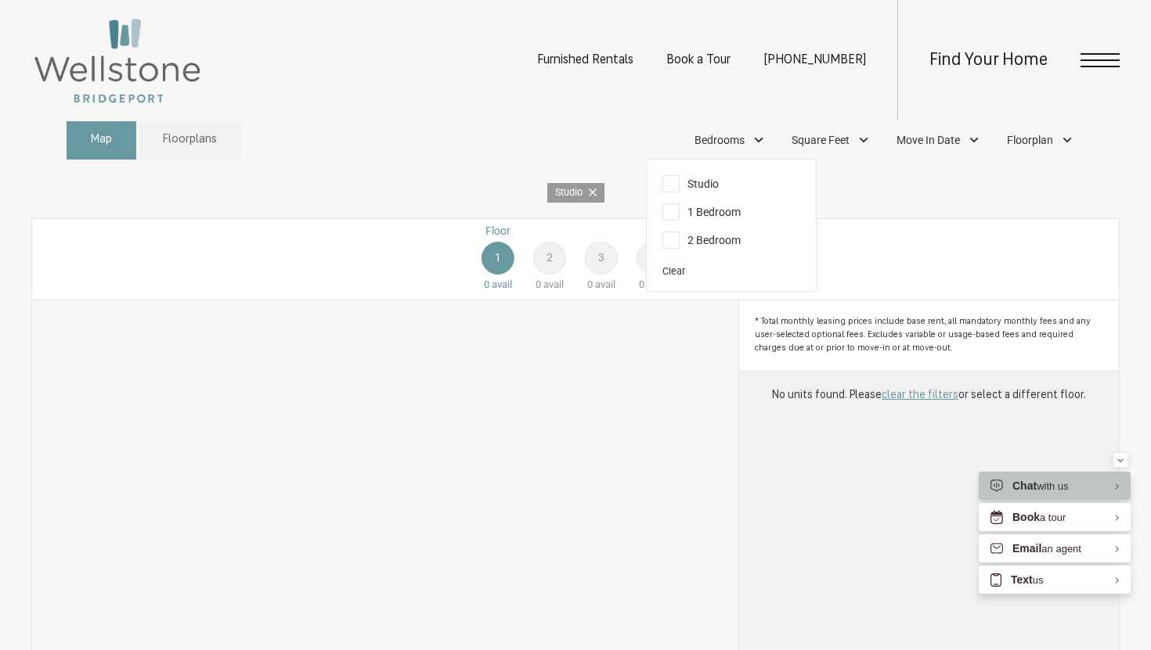
click at [673, 221] on span "1 Bedroom" at bounding box center [701, 211] width 78 height 17
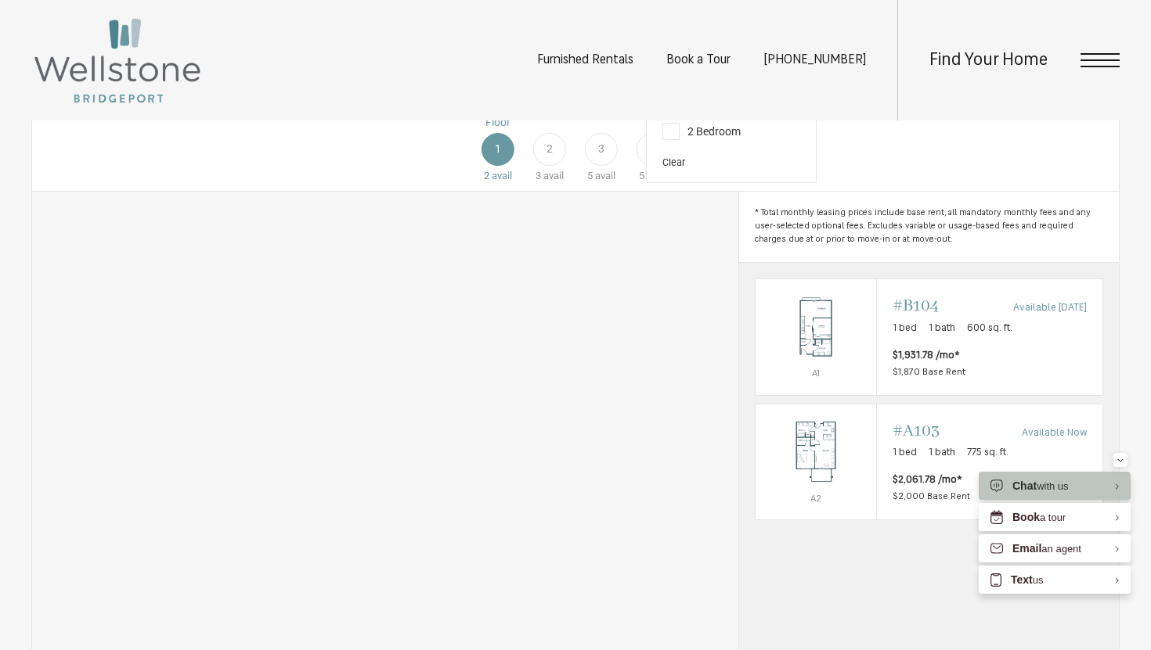
scroll to position [898, 0]
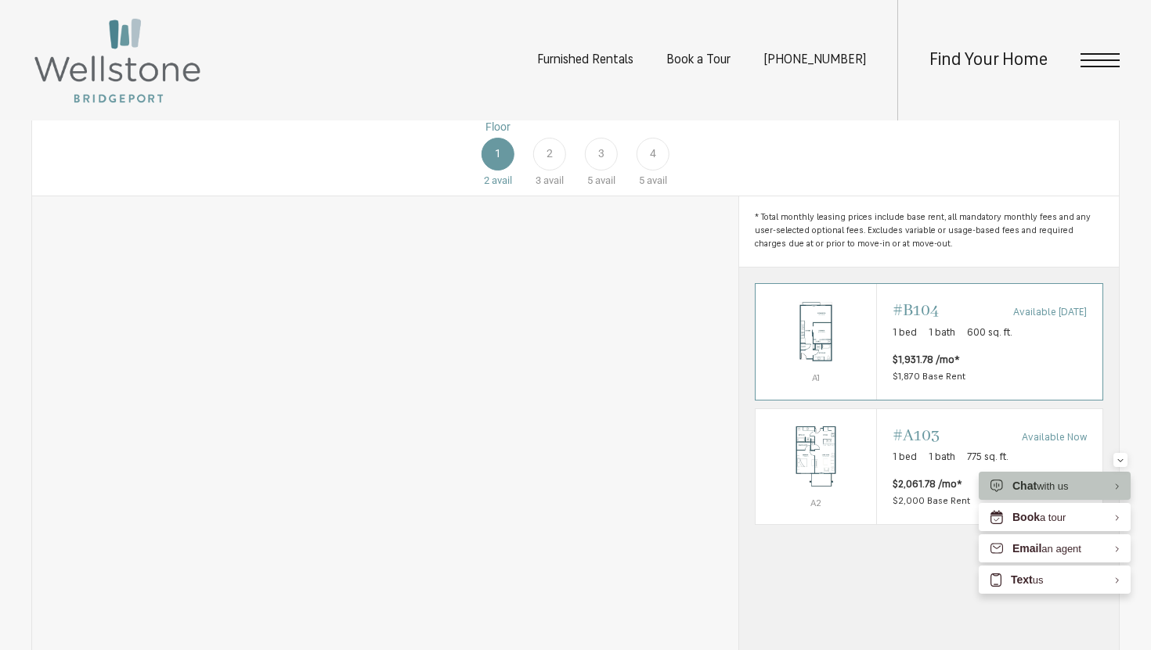
click at [960, 341] on p "1 bed 1 bath 600 sq. ft." at bounding box center [989, 334] width 194 height 16
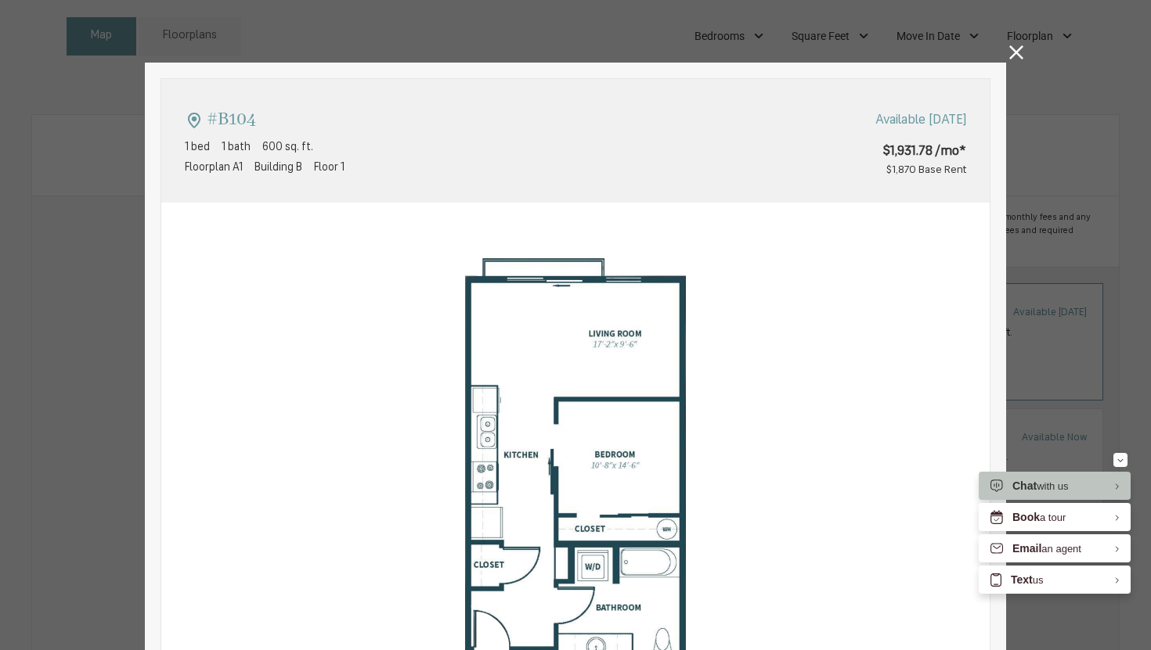
type input "**********"
click at [1010, 51] on icon at bounding box center [1016, 52] width 14 height 14
